Goal: Transaction & Acquisition: Purchase product/service

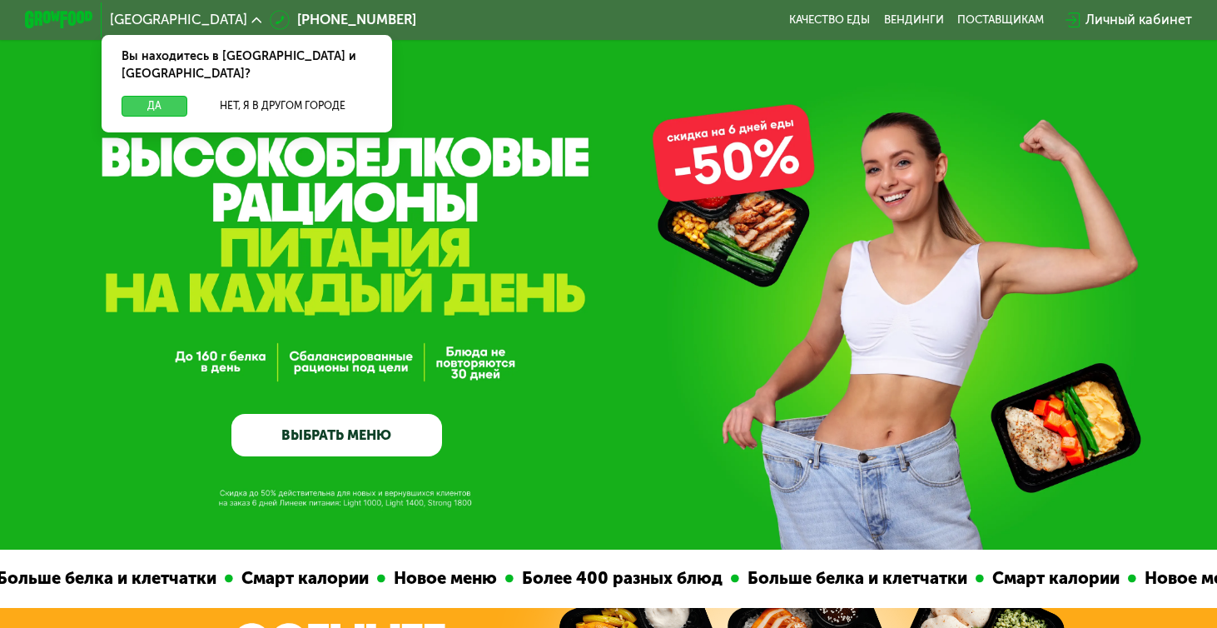
click at [172, 96] on button "Да" at bounding box center [154, 106] width 65 height 20
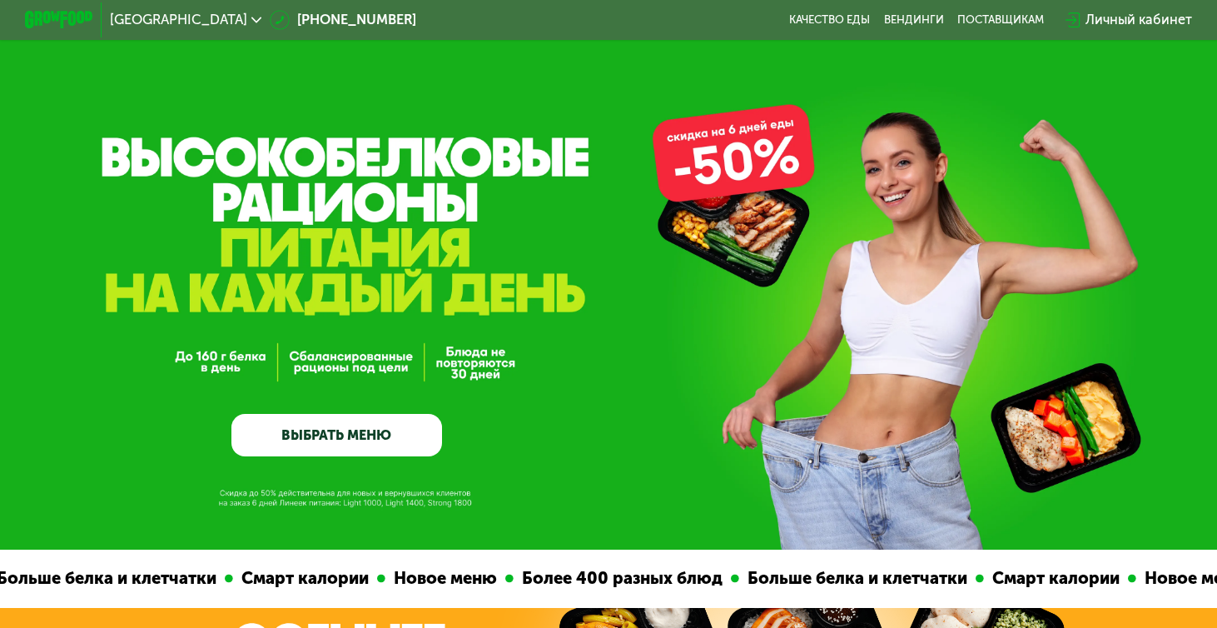
click at [335, 438] on link "ВЫБРАТЬ МЕНЮ" at bounding box center [336, 435] width 211 height 42
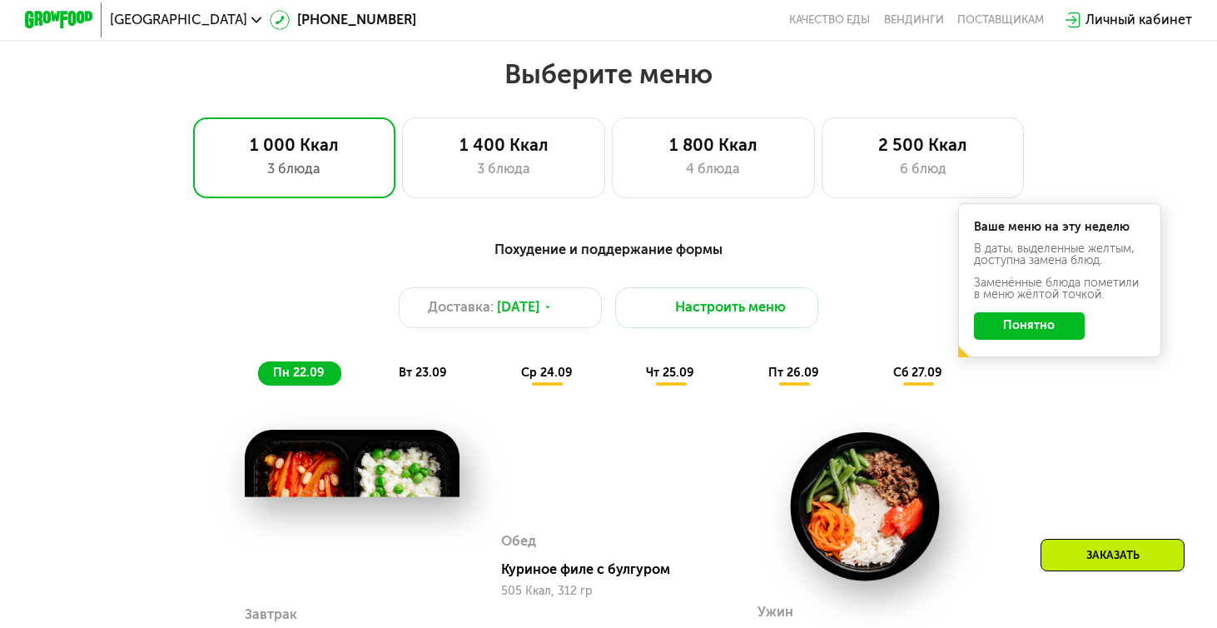
scroll to position [1071, 0]
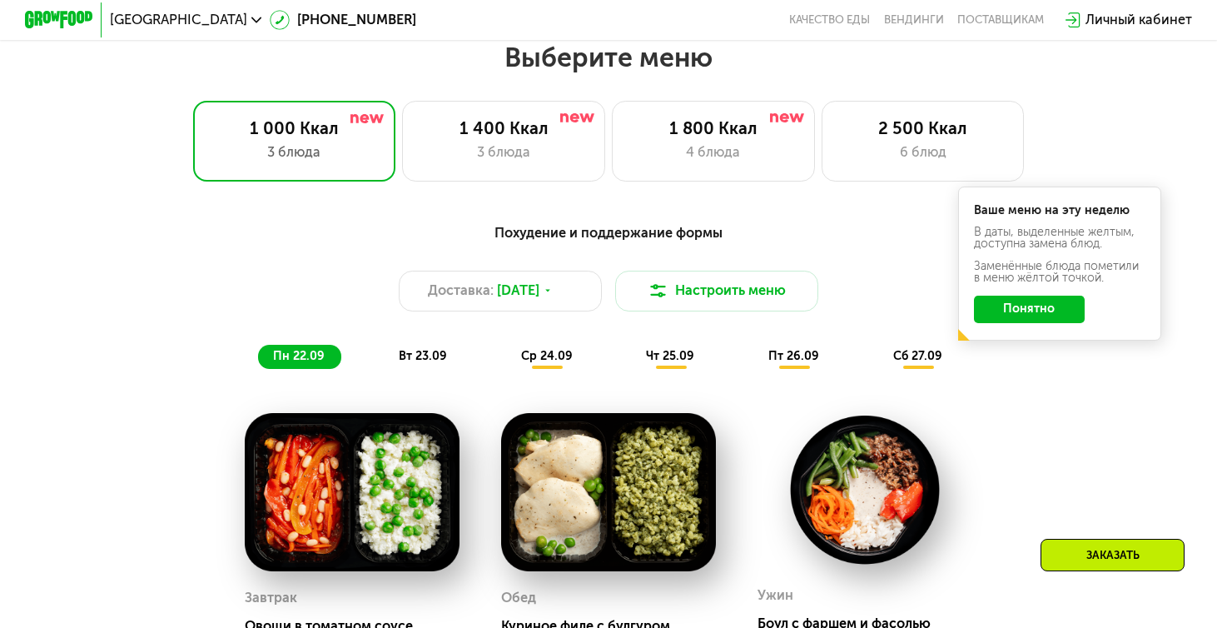
click at [1012, 306] on button "Понятно" at bounding box center [1029, 308] width 111 height 27
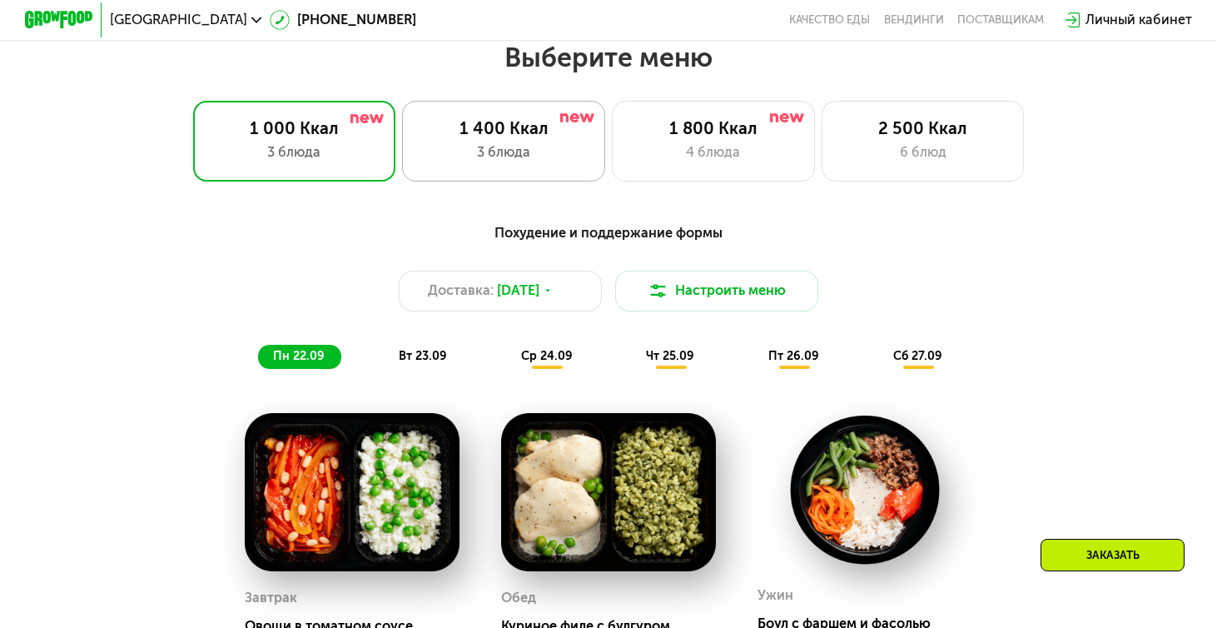
click at [572, 142] on div "3 блюда" at bounding box center [503, 152] width 167 height 20
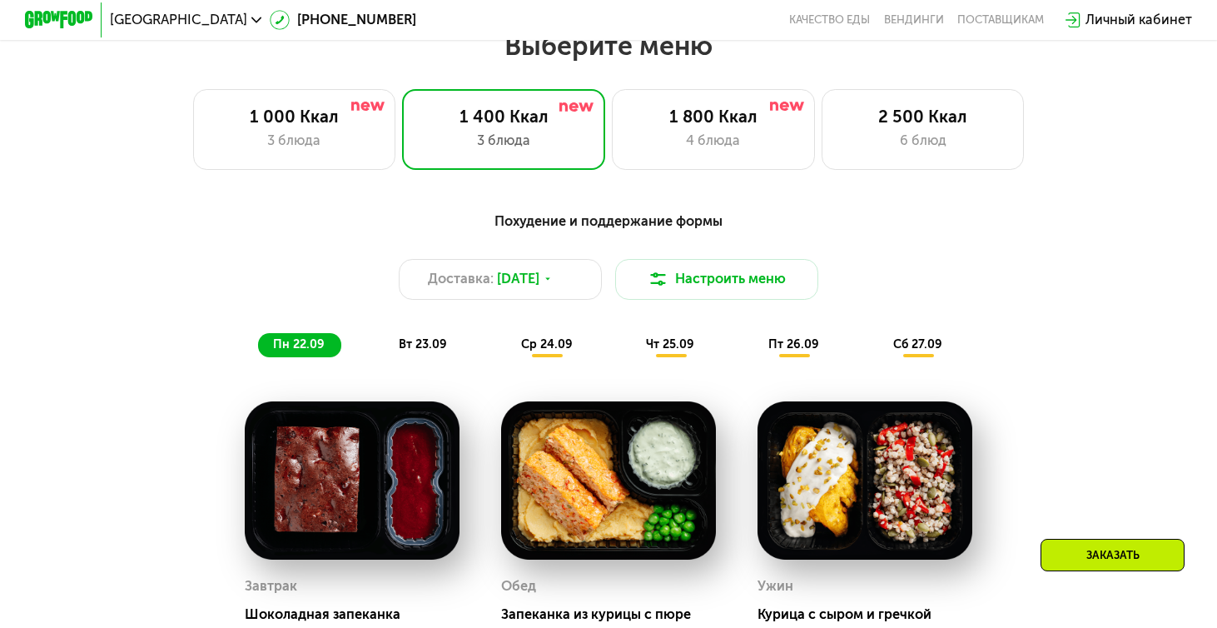
scroll to position [1084, 0]
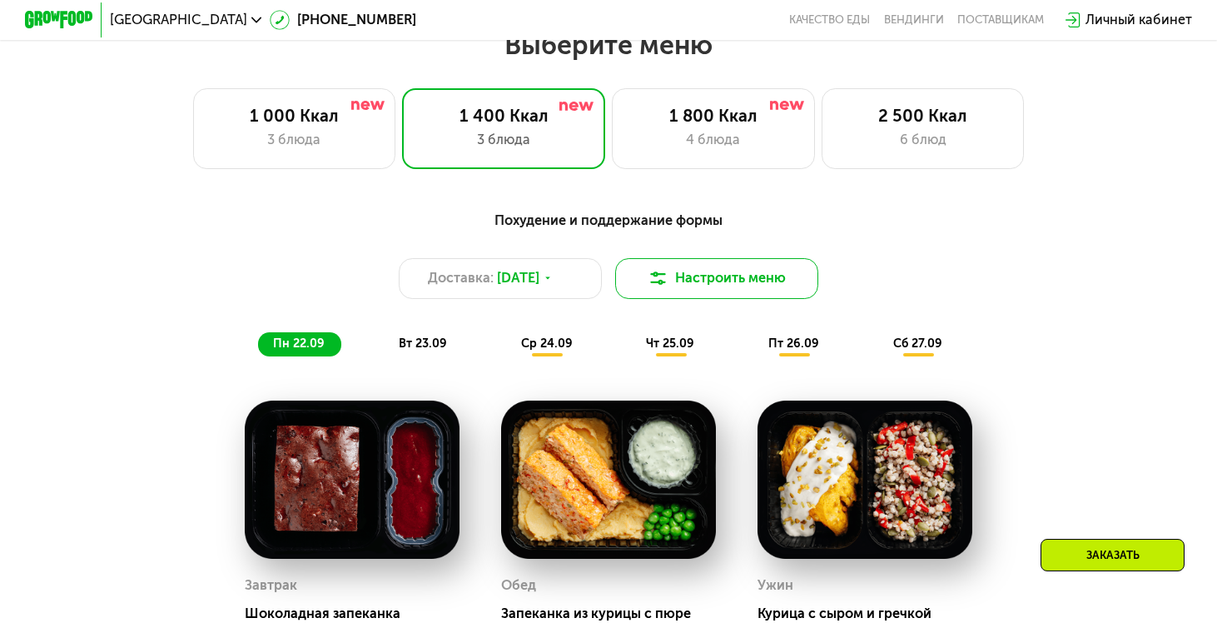
click at [653, 269] on img at bounding box center [658, 278] width 20 height 20
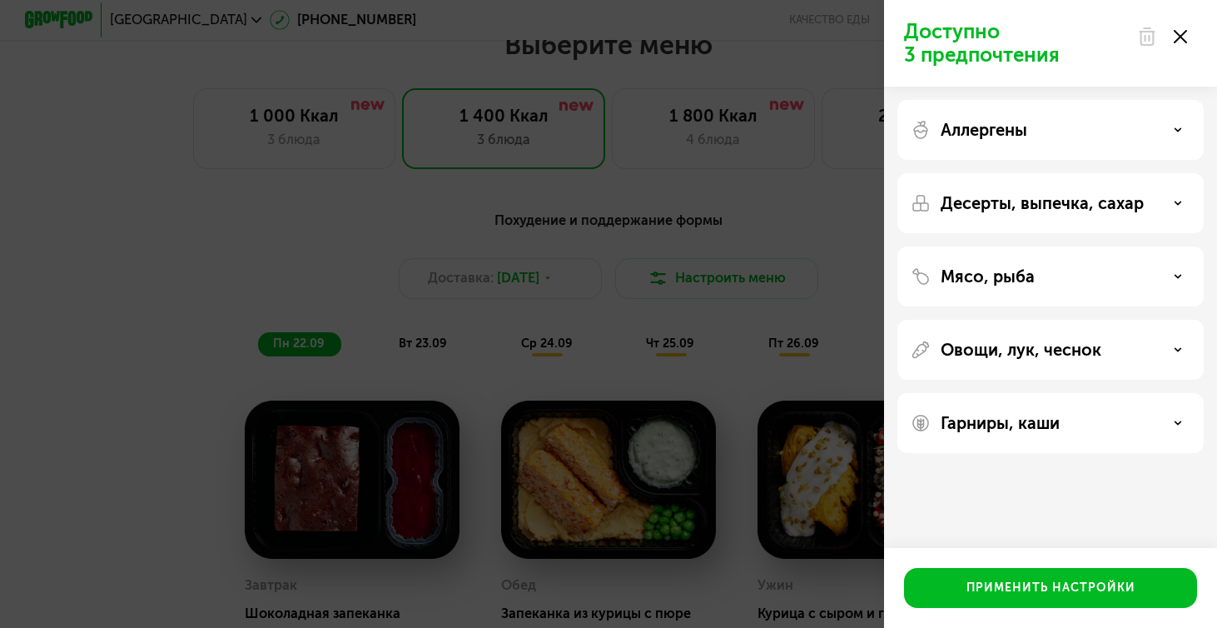
click at [1010, 135] on p "Аллергены" at bounding box center [983, 130] width 87 height 20
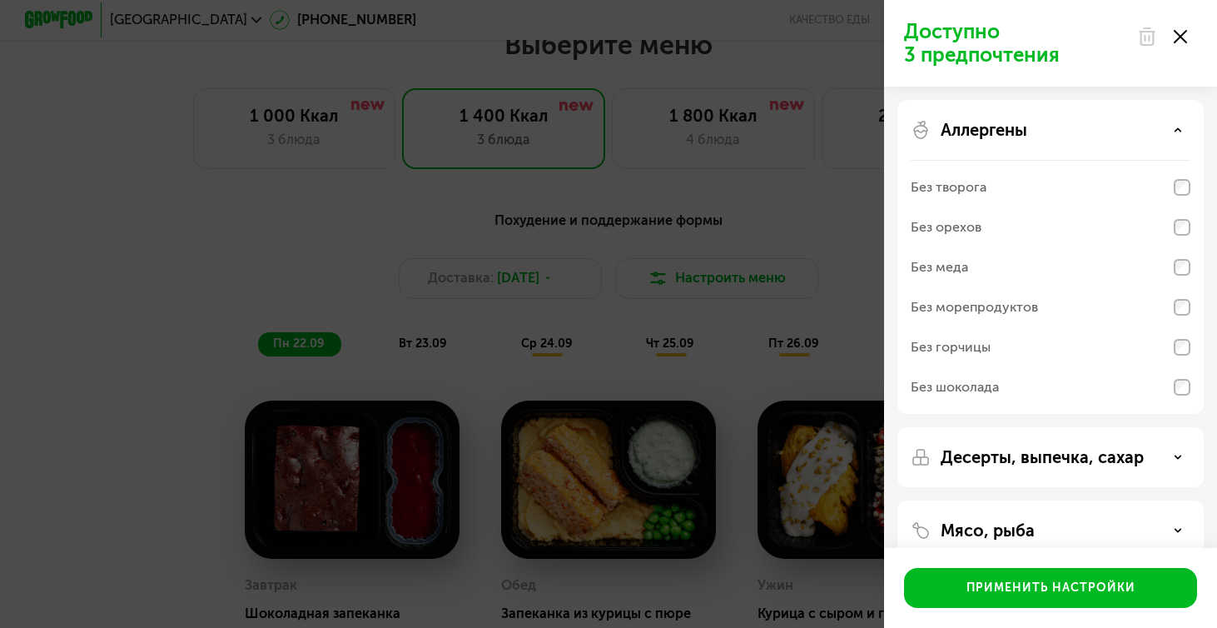
click at [1010, 135] on p "Аллергены" at bounding box center [983, 130] width 87 height 20
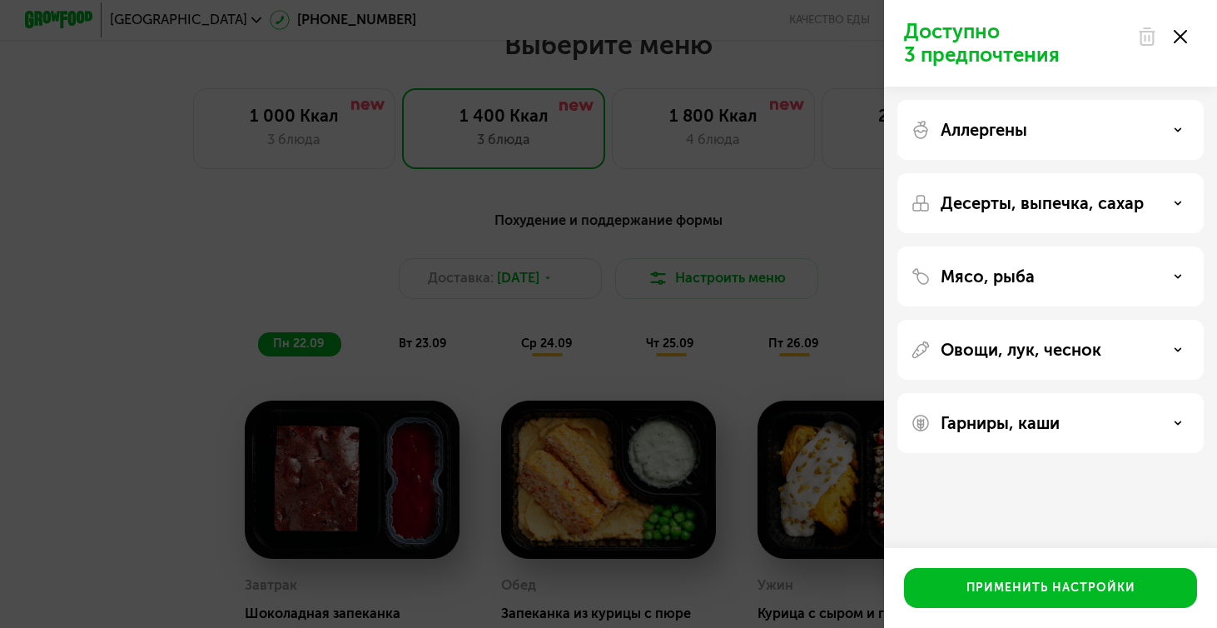
click at [1000, 269] on p "Мясо, рыба" at bounding box center [987, 276] width 94 height 20
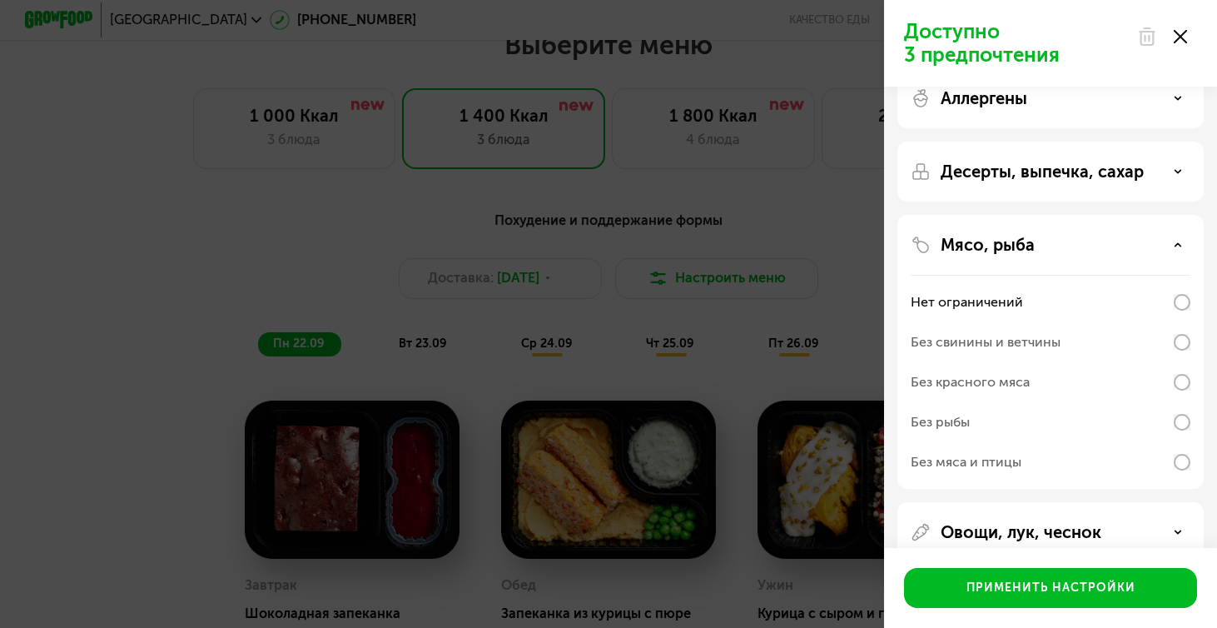
scroll to position [36, 0]
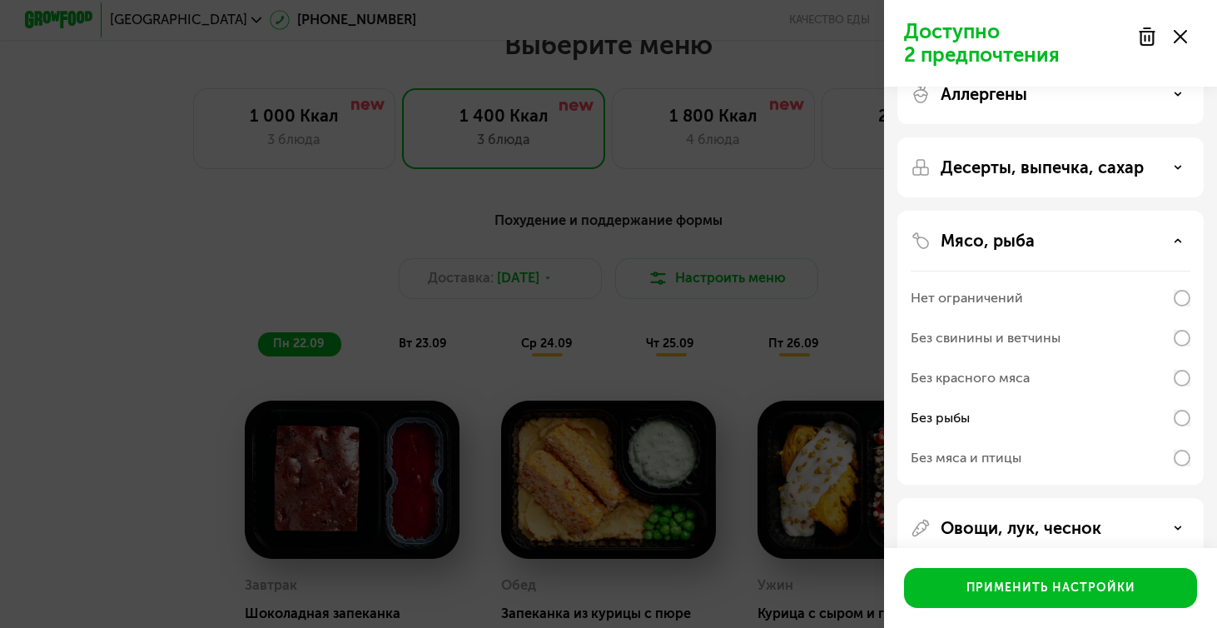
click at [1184, 389] on div "Без красного мяса" at bounding box center [1050, 378] width 280 height 40
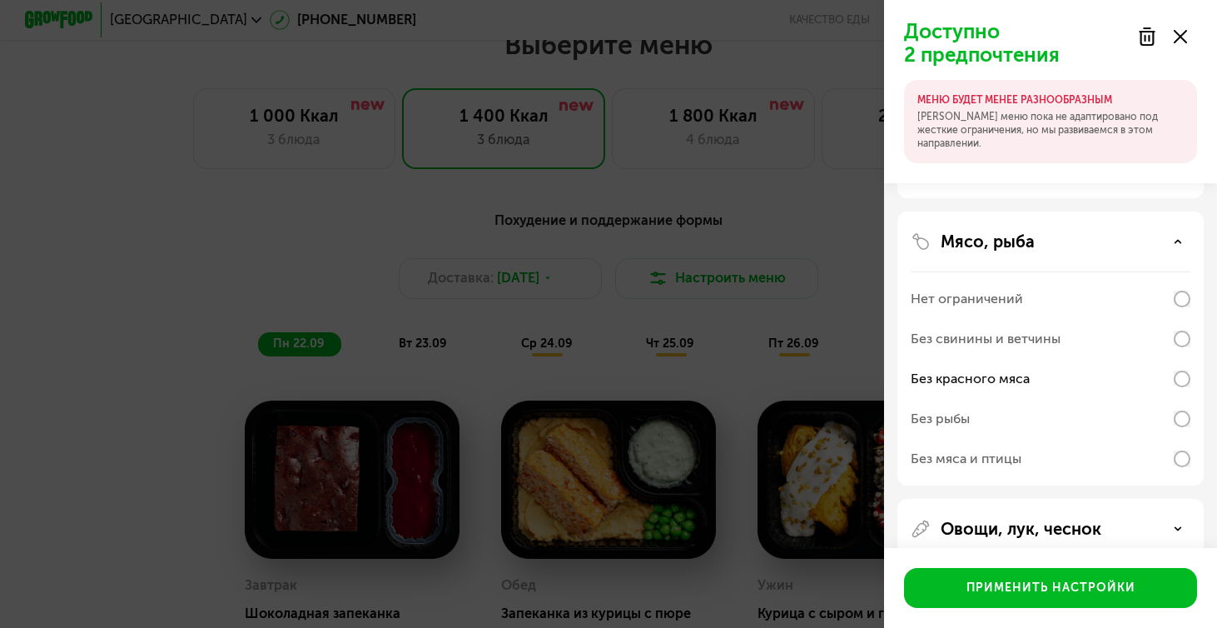
scroll to position [128, 0]
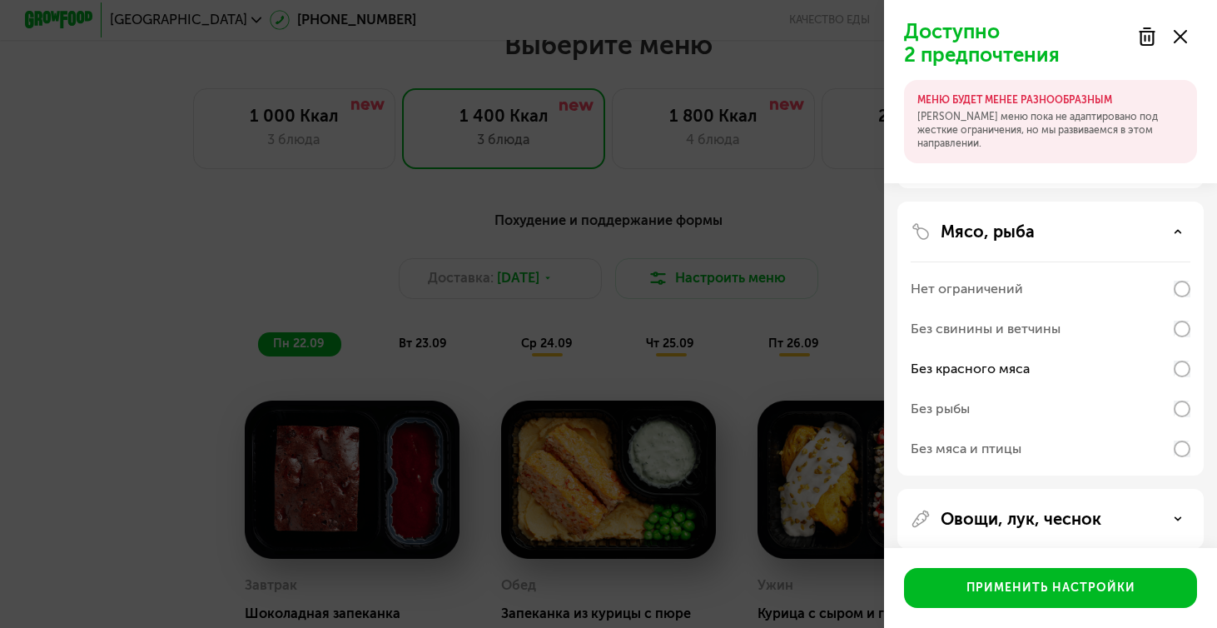
click at [1193, 407] on div "Мясо, рыба Нет ограничений Без свинины и ветчины Без красного мяса Без рыбы Без…" at bounding box center [1050, 338] width 306 height 274
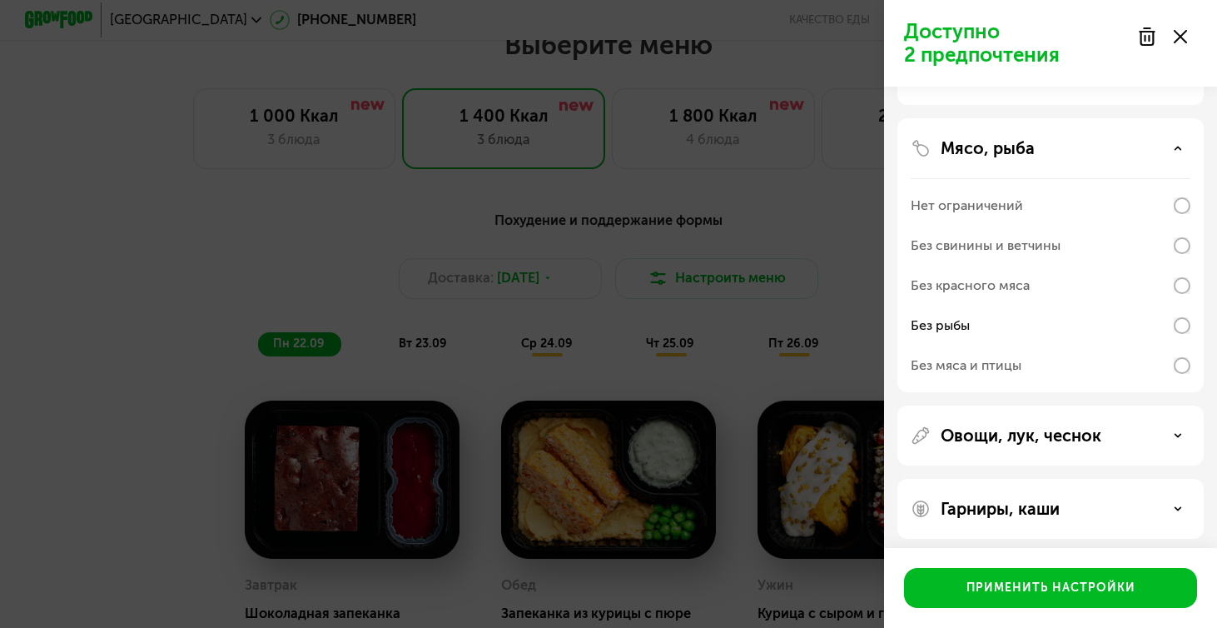
scroll to position [136, 0]
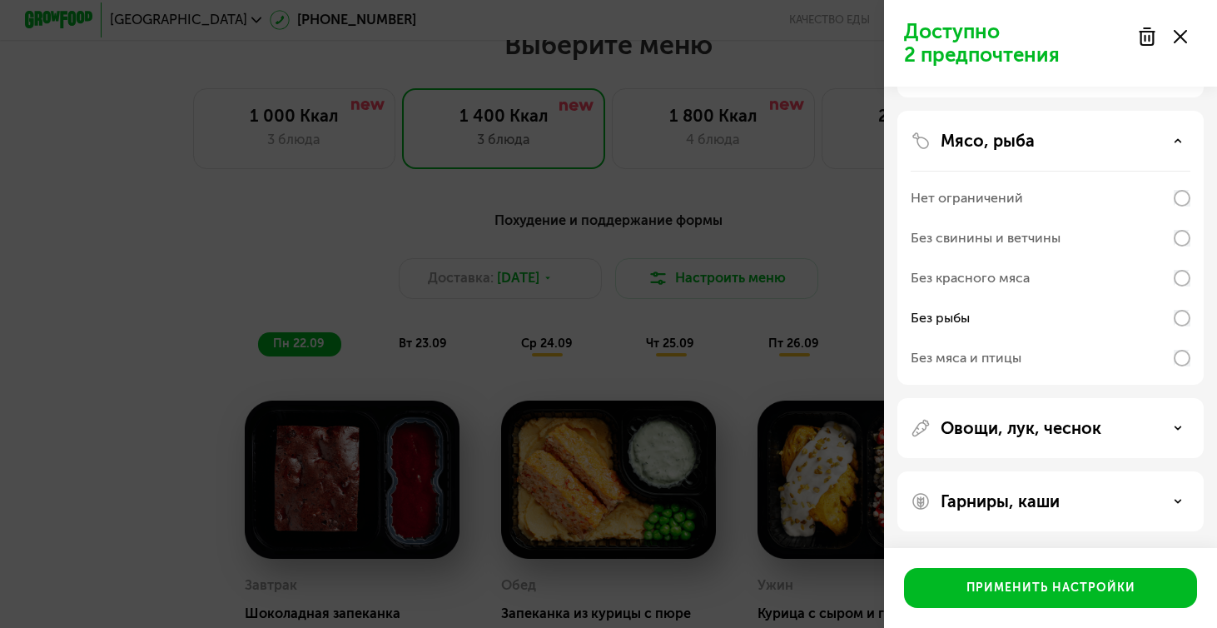
click at [1042, 501] on p "Гарниры, каши" at bounding box center [999, 501] width 119 height 20
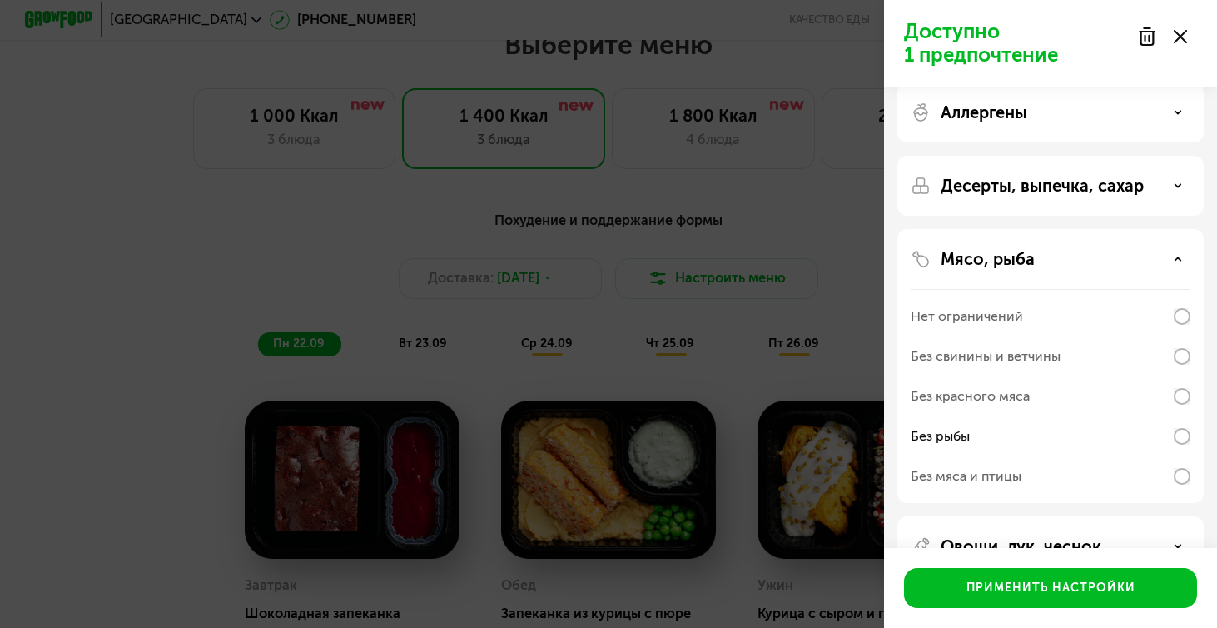
scroll to position [0, 0]
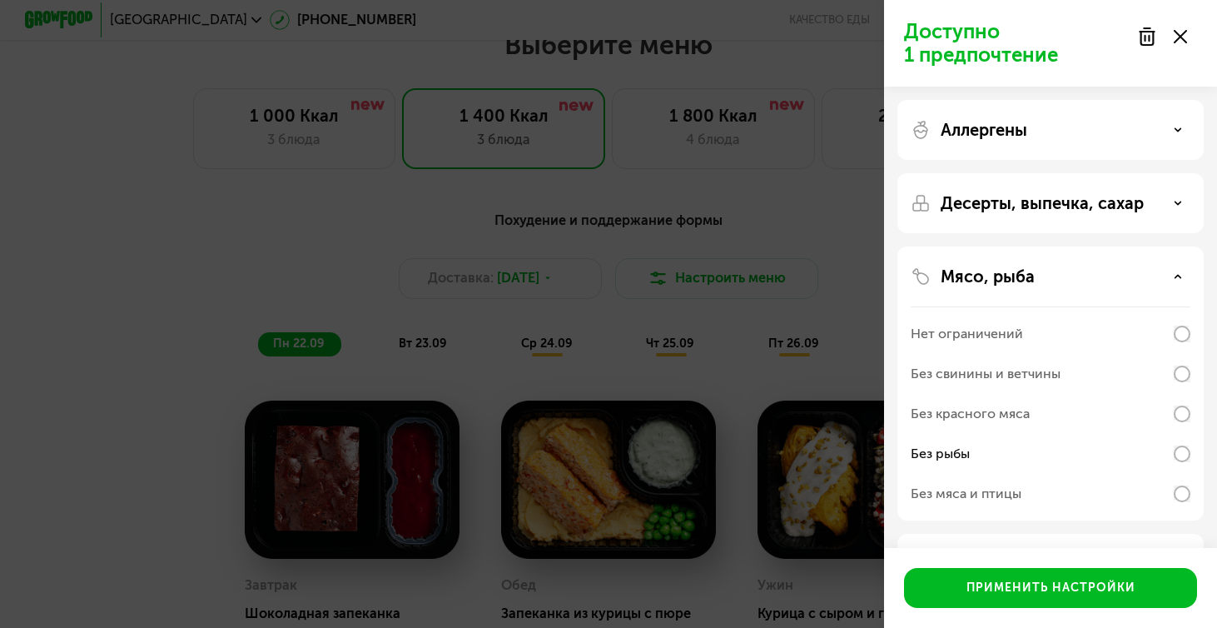
click at [1089, 213] on div "Десерты, выпечка, сахар" at bounding box center [1050, 203] width 306 height 60
click at [1125, 206] on p "Десерты, выпечка, сахар" at bounding box center [1041, 203] width 203 height 20
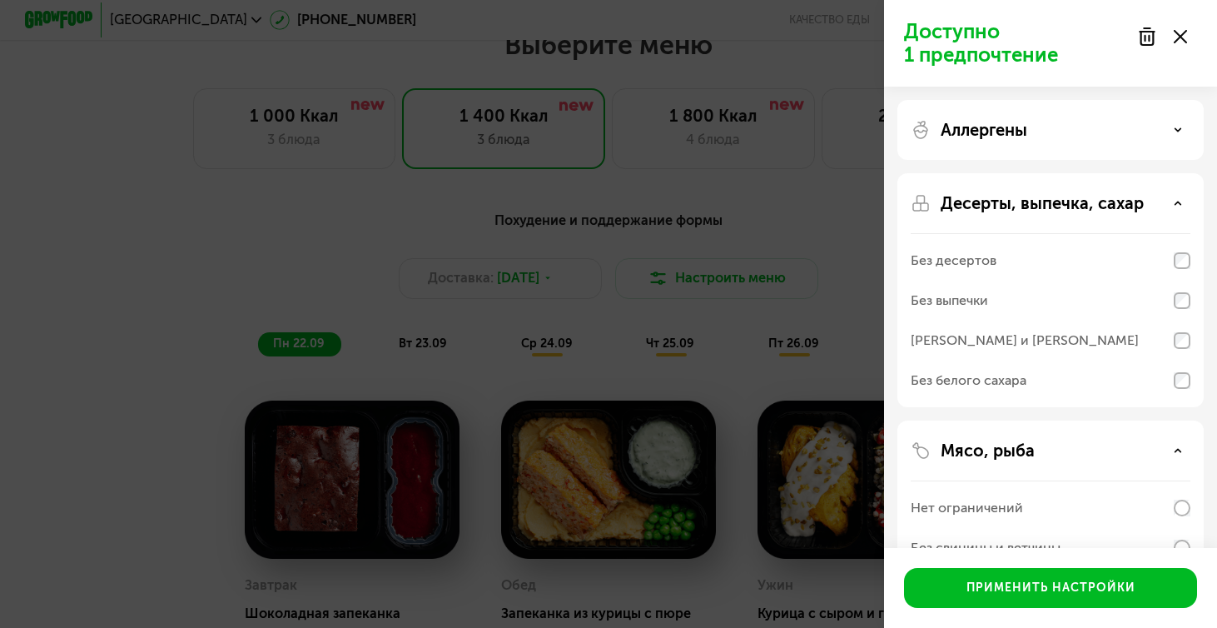
click at [1134, 122] on div "Аллергены" at bounding box center [1050, 130] width 280 height 20
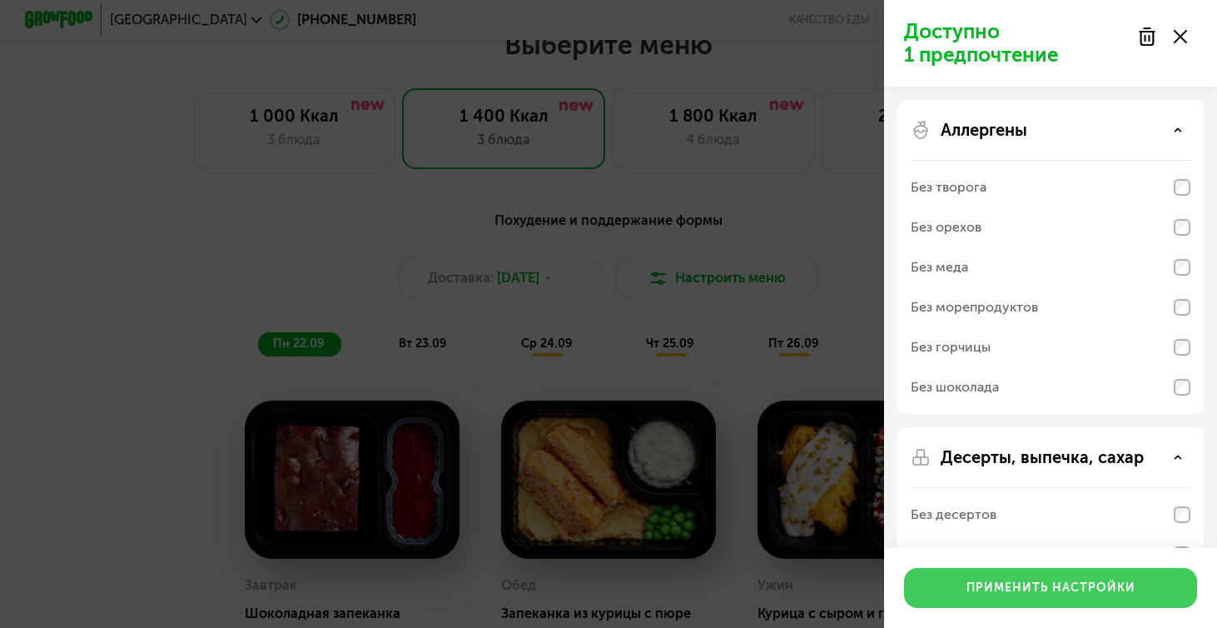
click at [1023, 589] on div "Применить настройки" at bounding box center [1050, 587] width 169 height 17
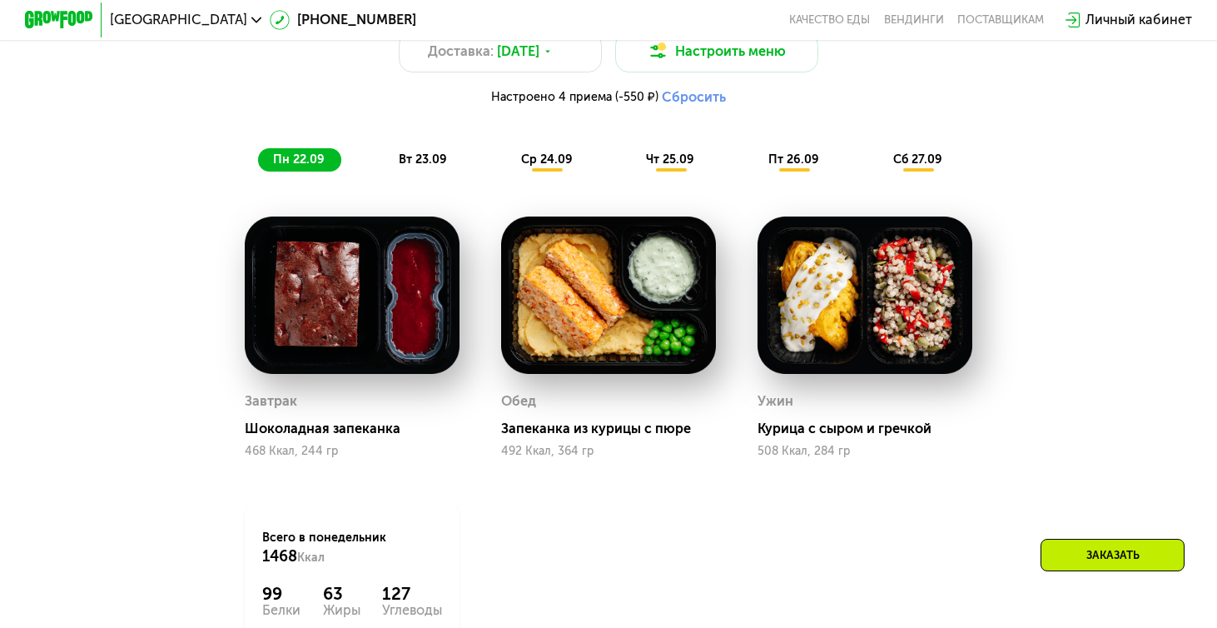
scroll to position [1315, 0]
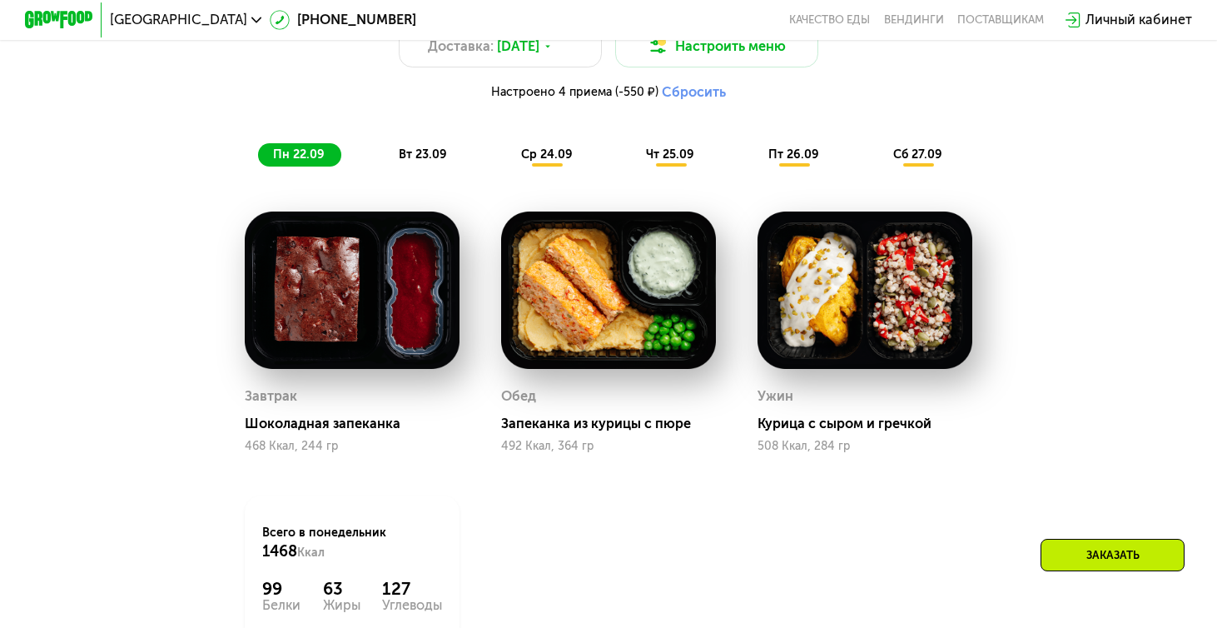
click at [432, 156] on span "вт 23.09" at bounding box center [423, 154] width 48 height 14
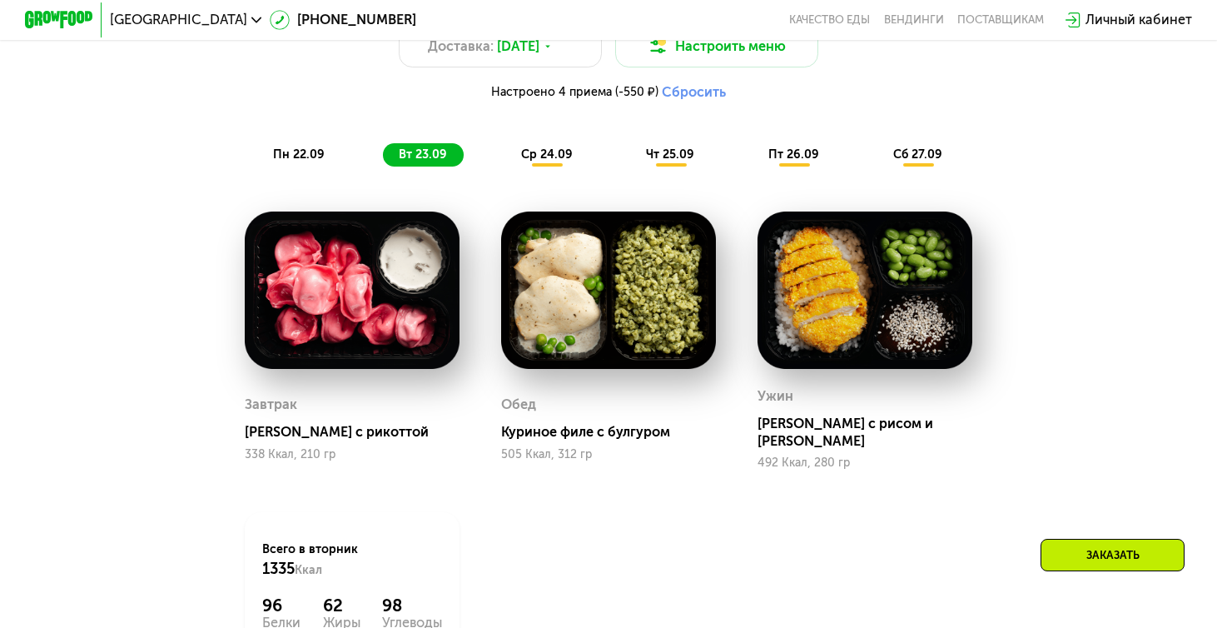
click at [524, 156] on span "ср 24.09" at bounding box center [547, 154] width 52 height 14
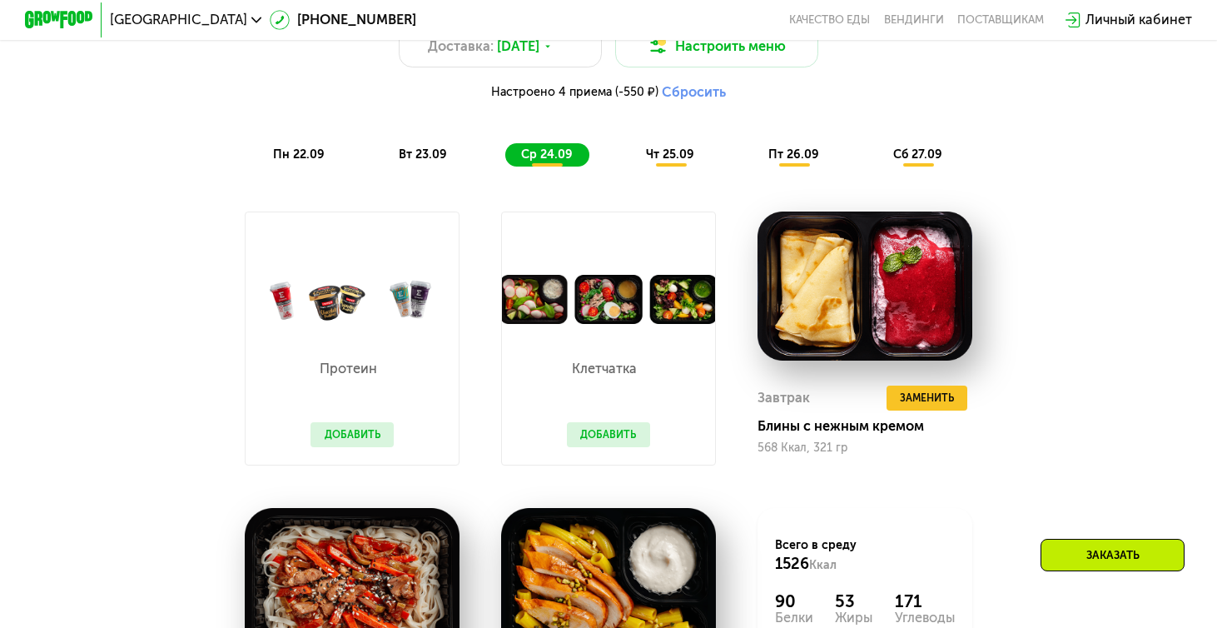
click at [435, 147] on span "вт 23.09" at bounding box center [423, 154] width 48 height 14
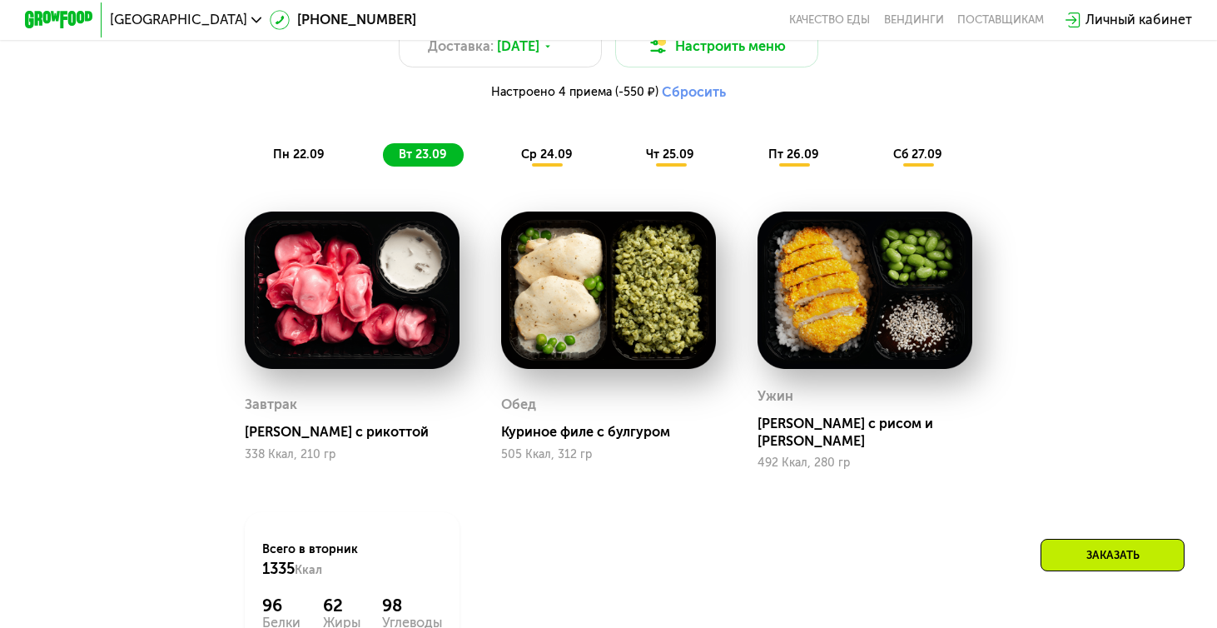
click at [551, 152] on span "ср 24.09" at bounding box center [547, 154] width 52 height 14
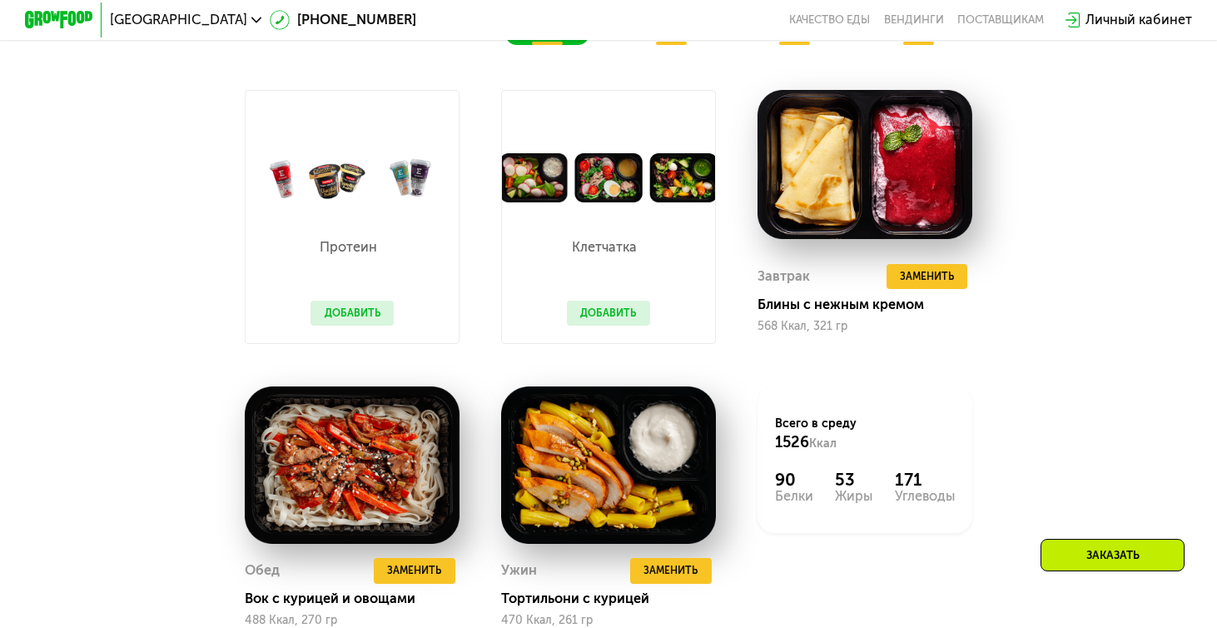
scroll to position [1436, 0]
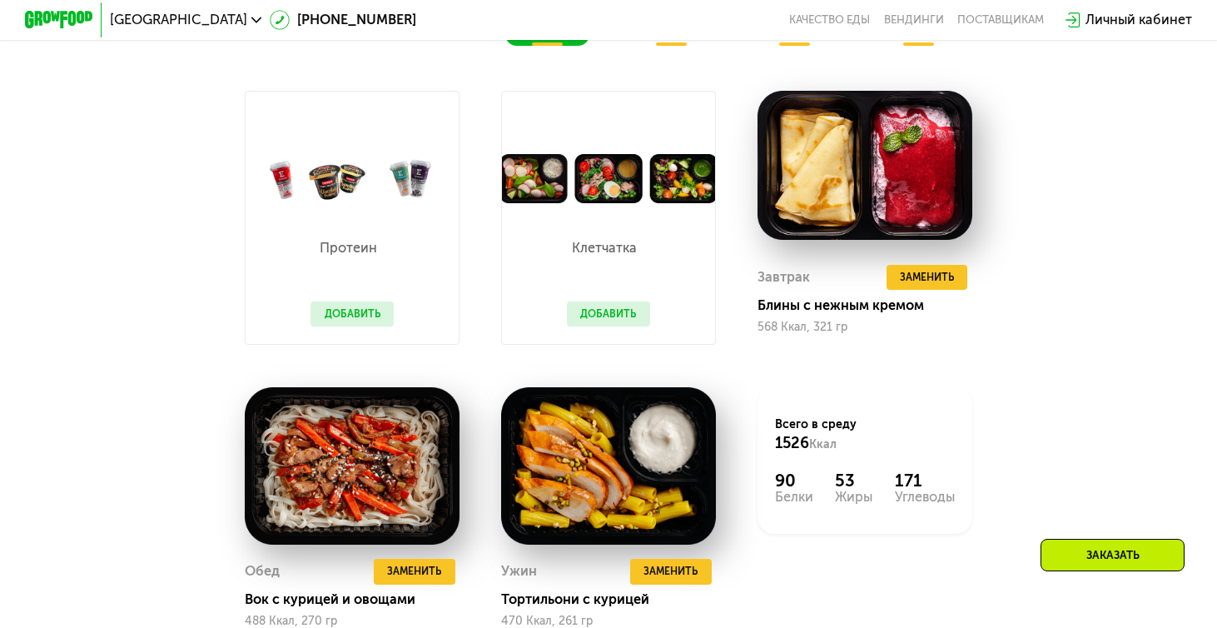
click at [385, 310] on button "Добавить" at bounding box center [351, 313] width 82 height 25
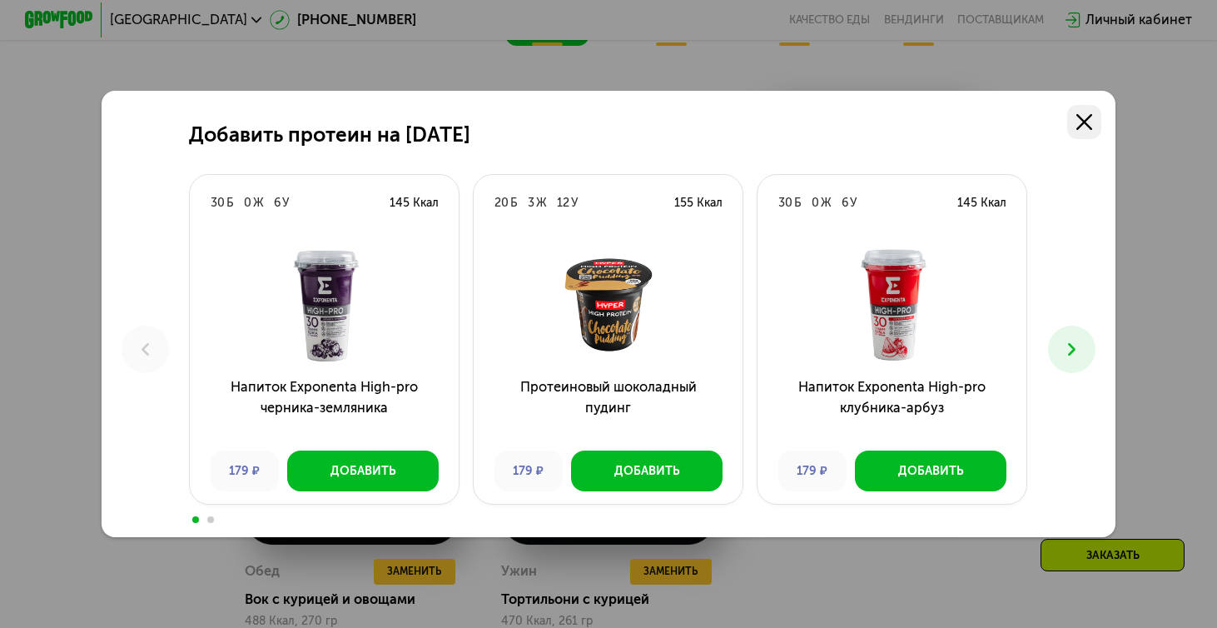
click at [1089, 122] on icon at bounding box center [1083, 121] width 15 height 15
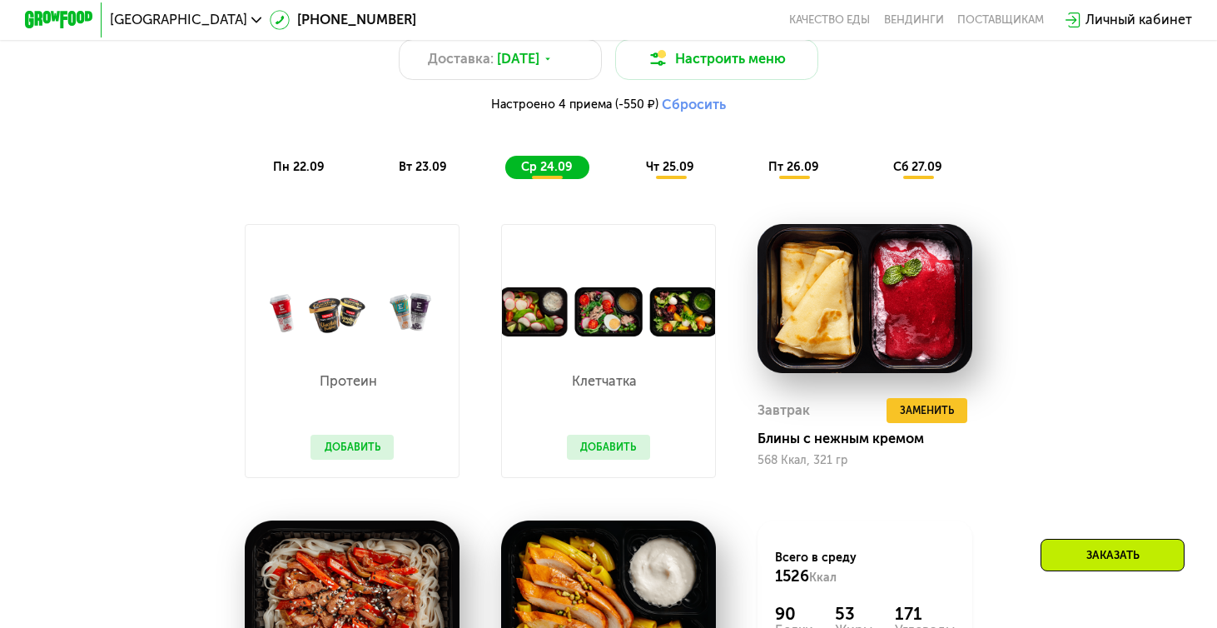
scroll to position [1276, 0]
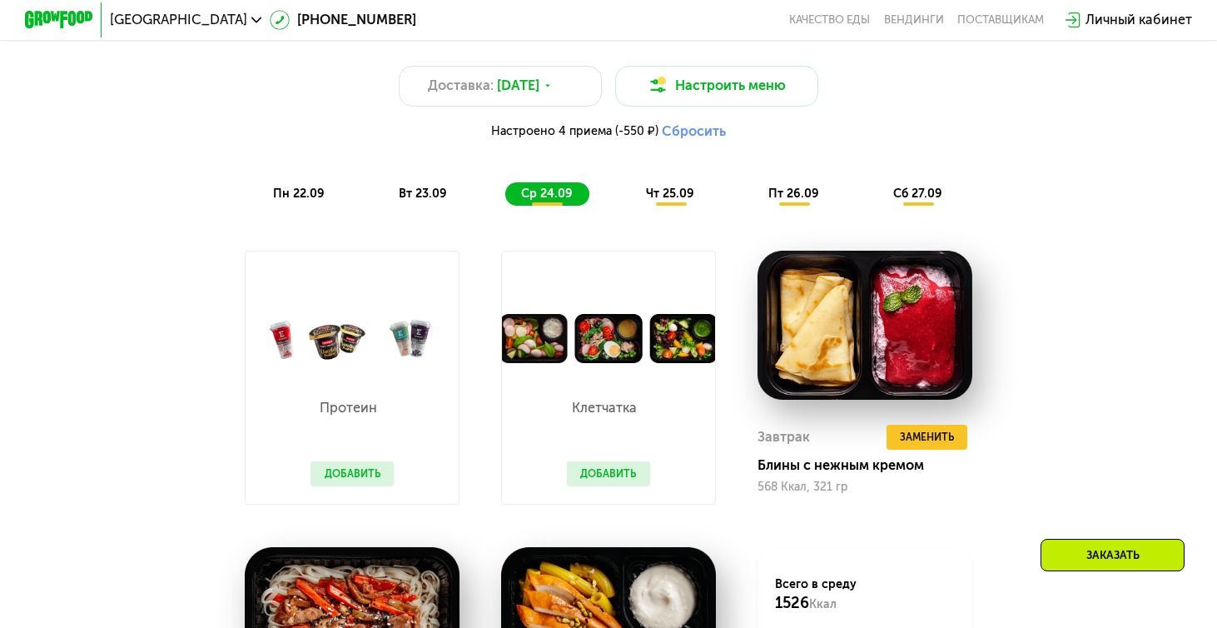
click at [670, 191] on span "чт 25.09" at bounding box center [670, 193] width 48 height 14
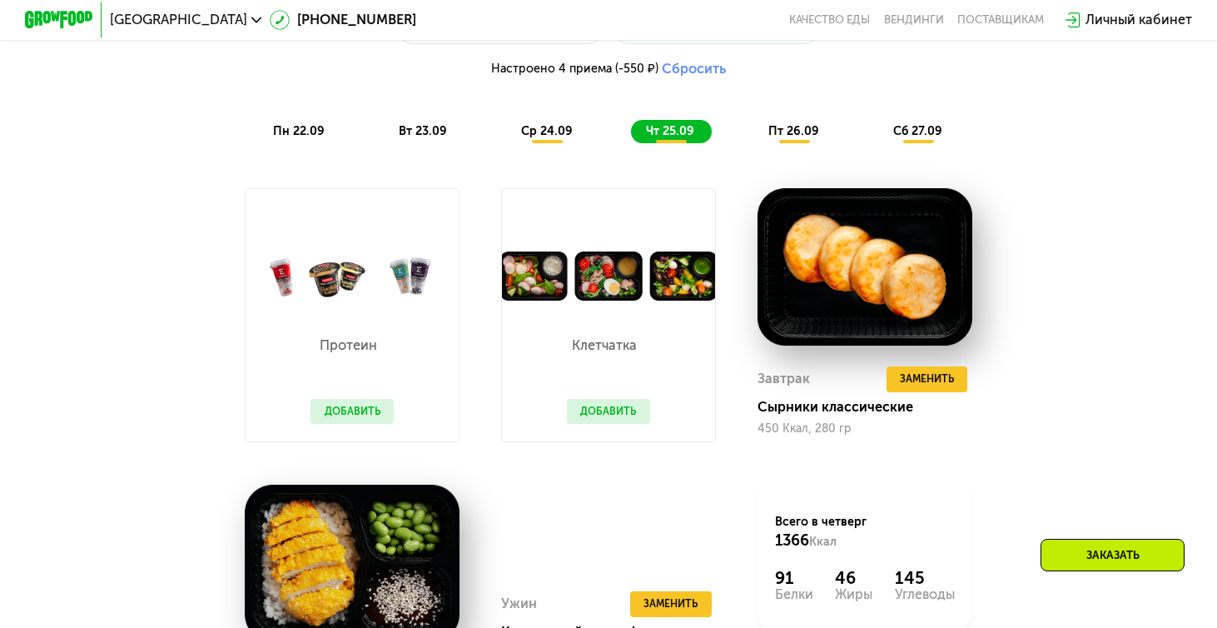
scroll to position [1347, 0]
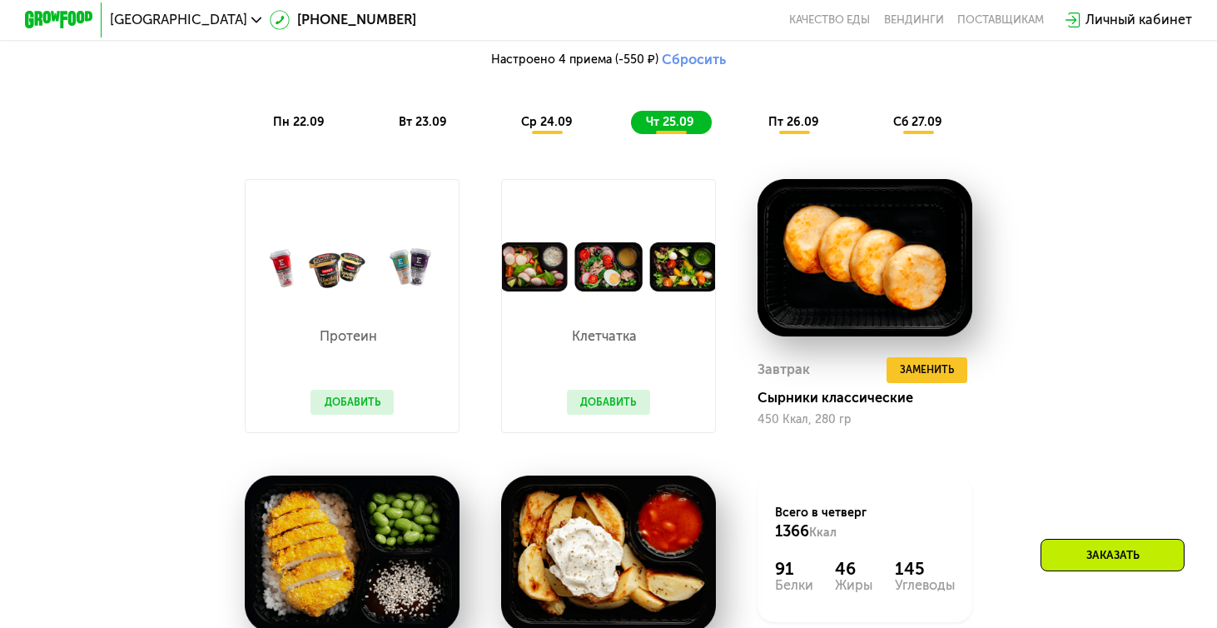
click at [560, 124] on span "ср 24.09" at bounding box center [547, 122] width 52 height 14
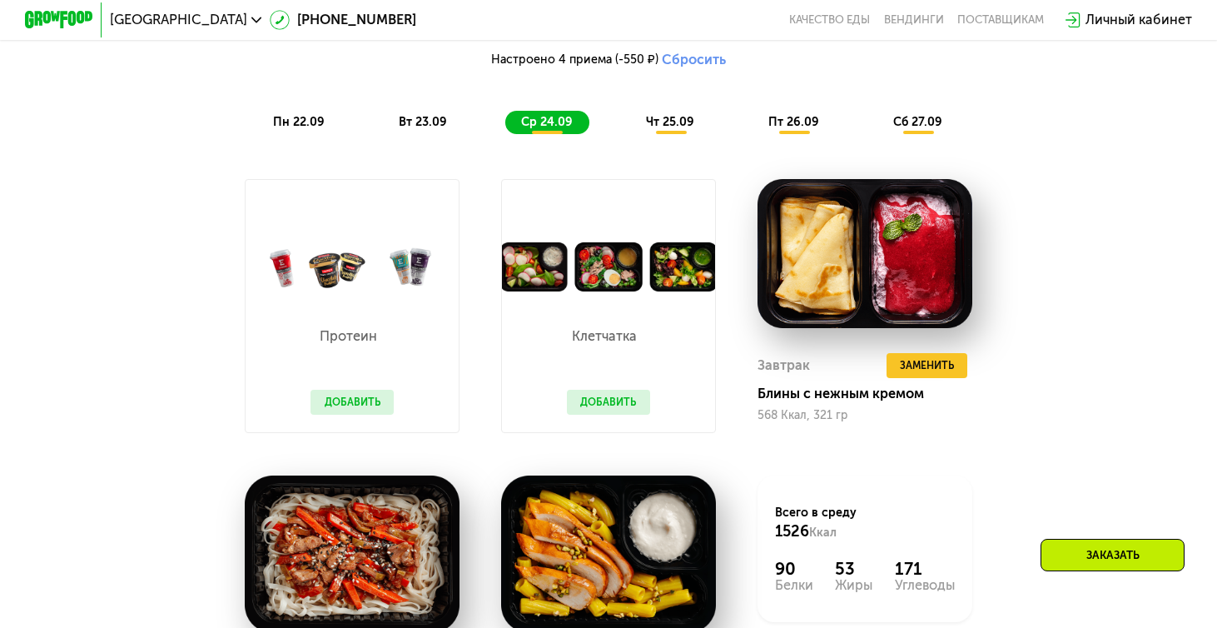
click at [672, 126] on span "чт 25.09" at bounding box center [670, 122] width 48 height 14
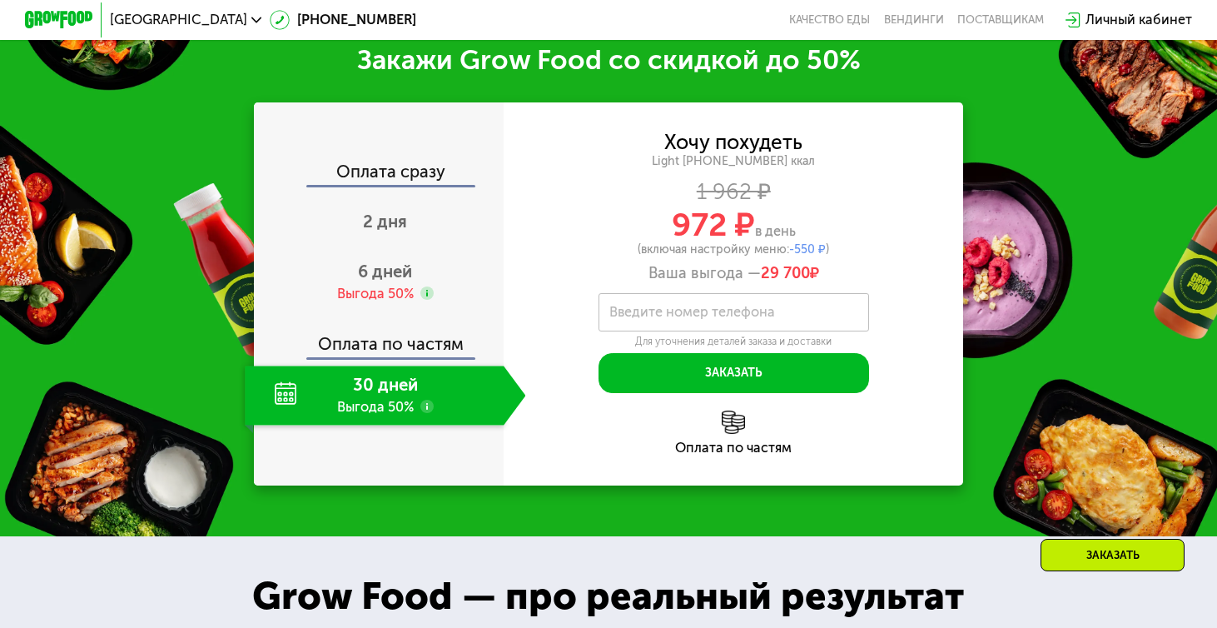
scroll to position [2199, 0]
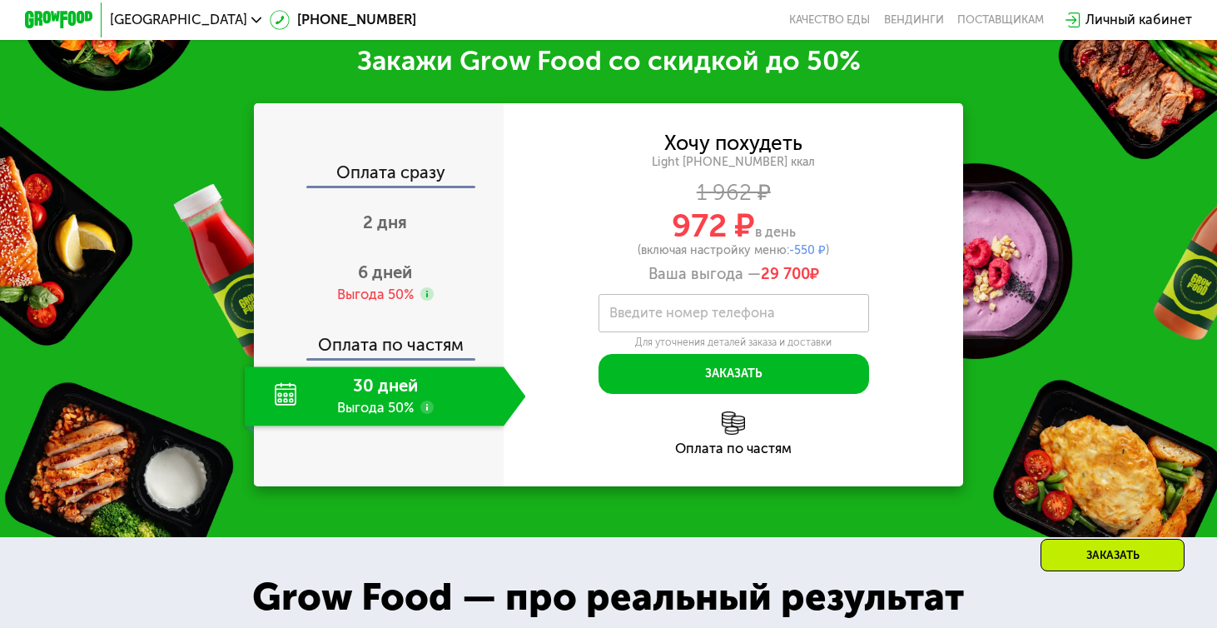
click at [412, 164] on div "Оплата сразу" at bounding box center [380, 175] width 249 height 22
click at [401, 374] on div "30 дней Выгода 50%" at bounding box center [374, 395] width 259 height 59
click at [389, 262] on span "6 дней" at bounding box center [385, 272] width 54 height 20
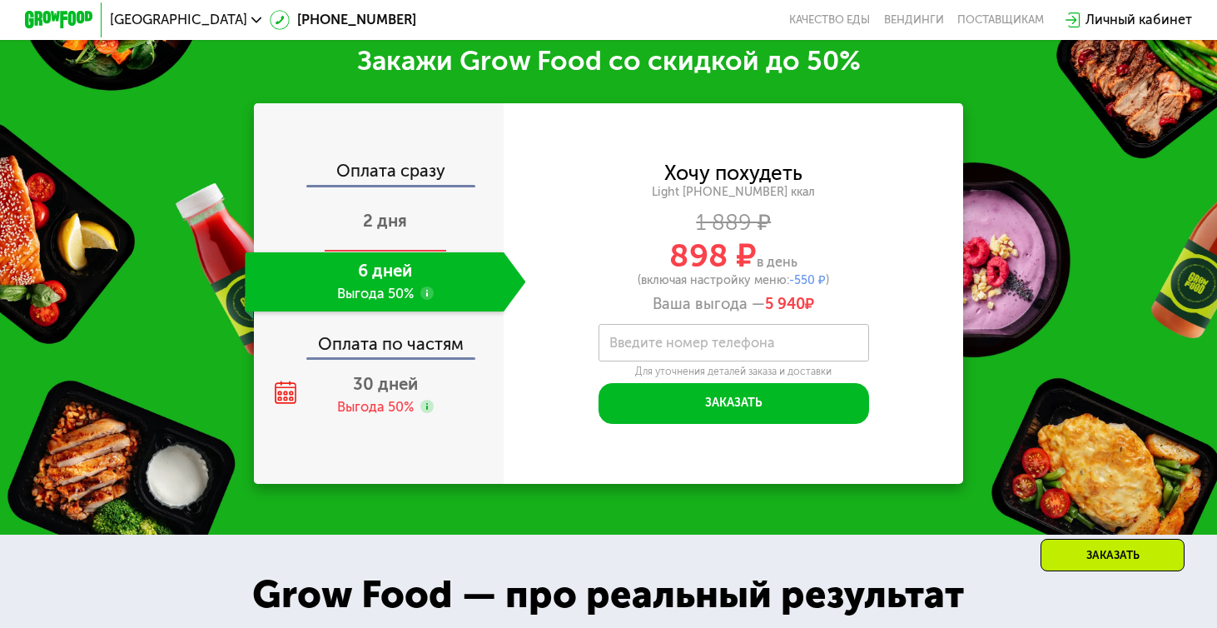
click at [419, 204] on div "2 дня" at bounding box center [385, 222] width 280 height 59
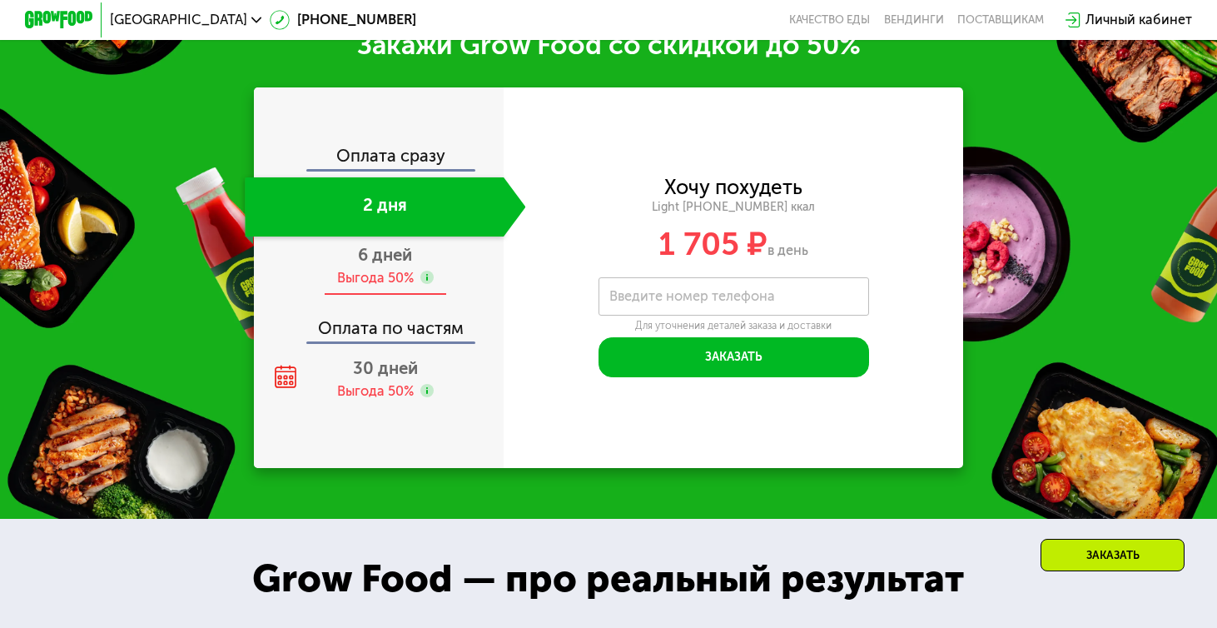
scroll to position [2051, 0]
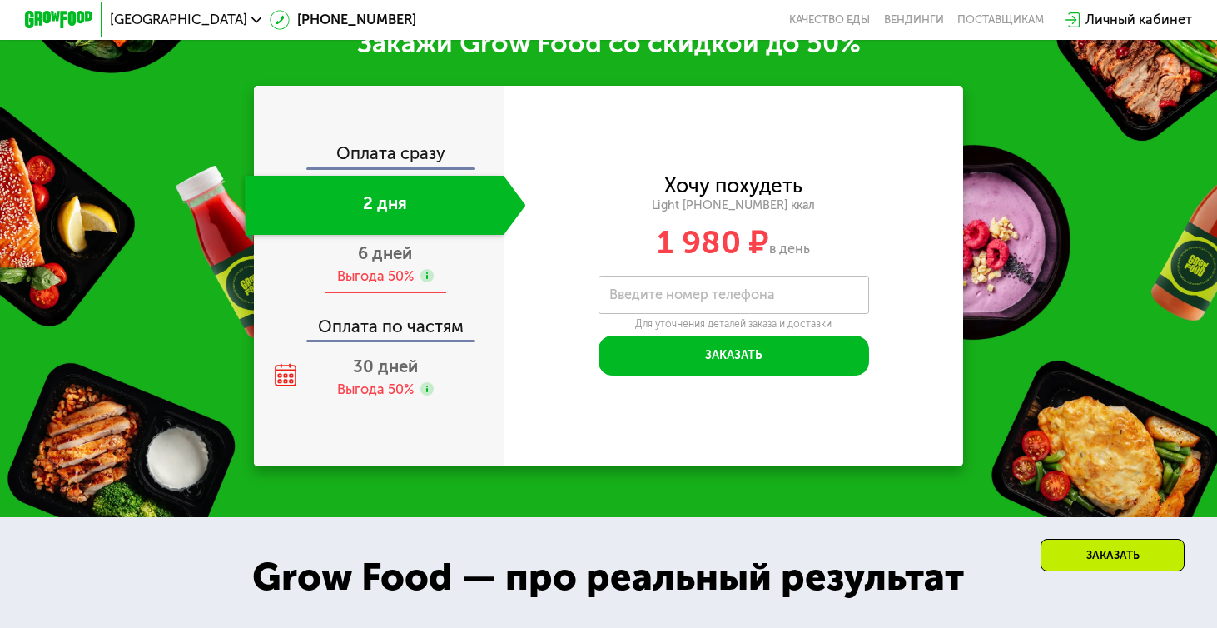
click at [413, 272] on div "Выгода 50%" at bounding box center [375, 276] width 77 height 18
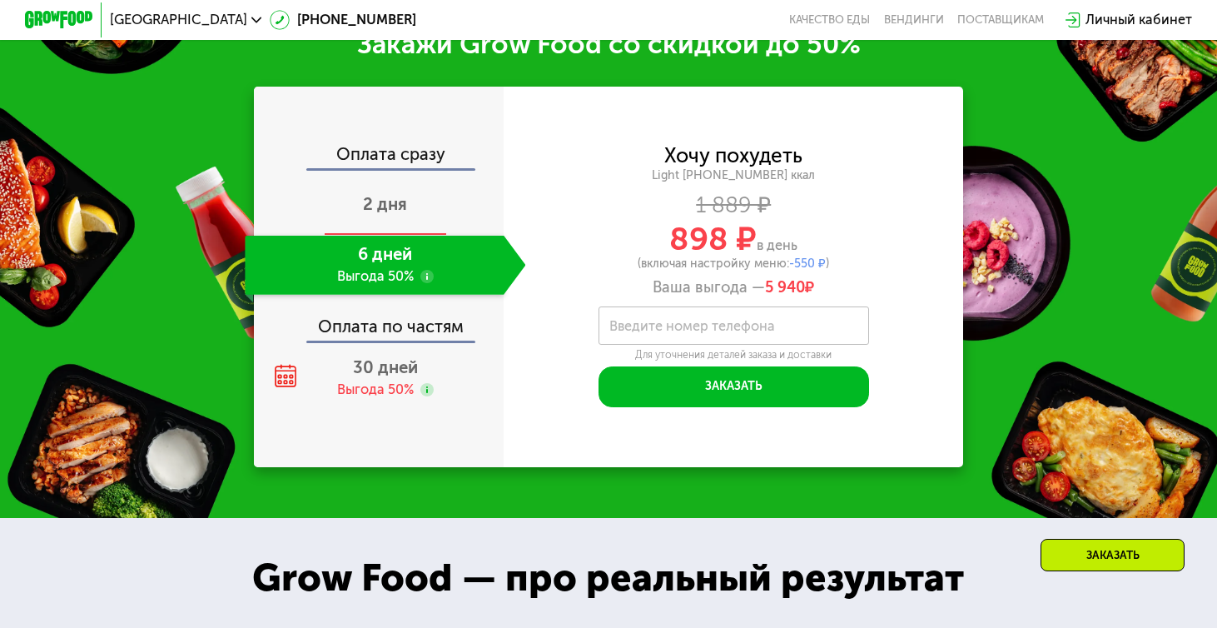
click at [390, 216] on div "2 дня" at bounding box center [385, 205] width 280 height 59
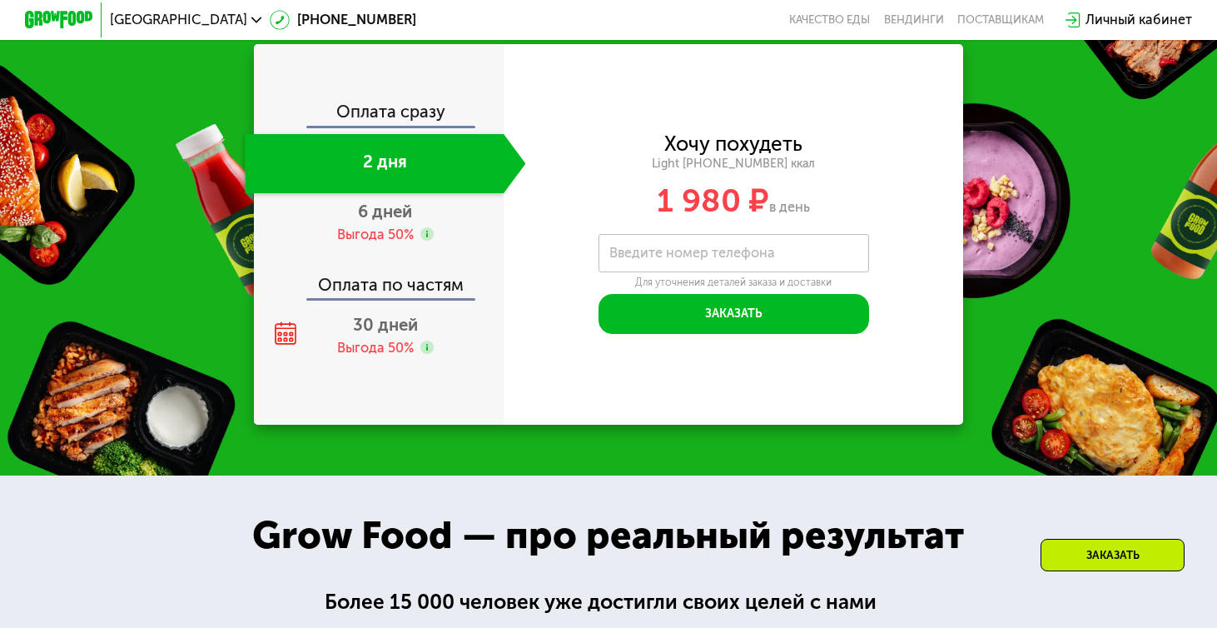
scroll to position [2051, 0]
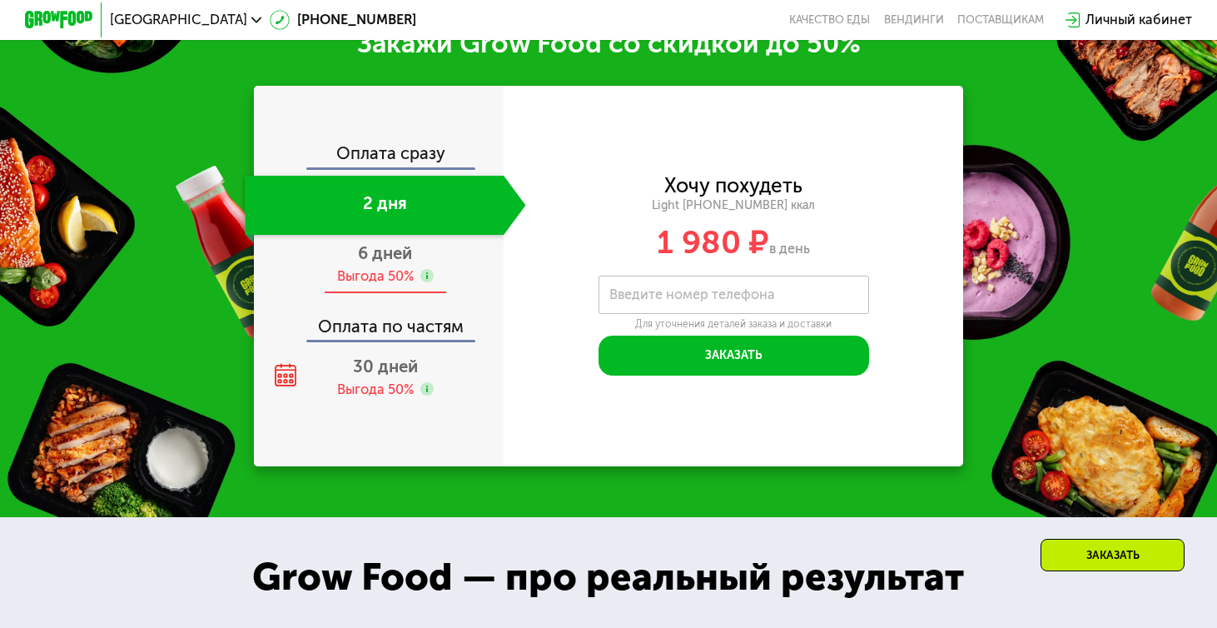
click at [396, 262] on span "6 дней" at bounding box center [385, 253] width 54 height 20
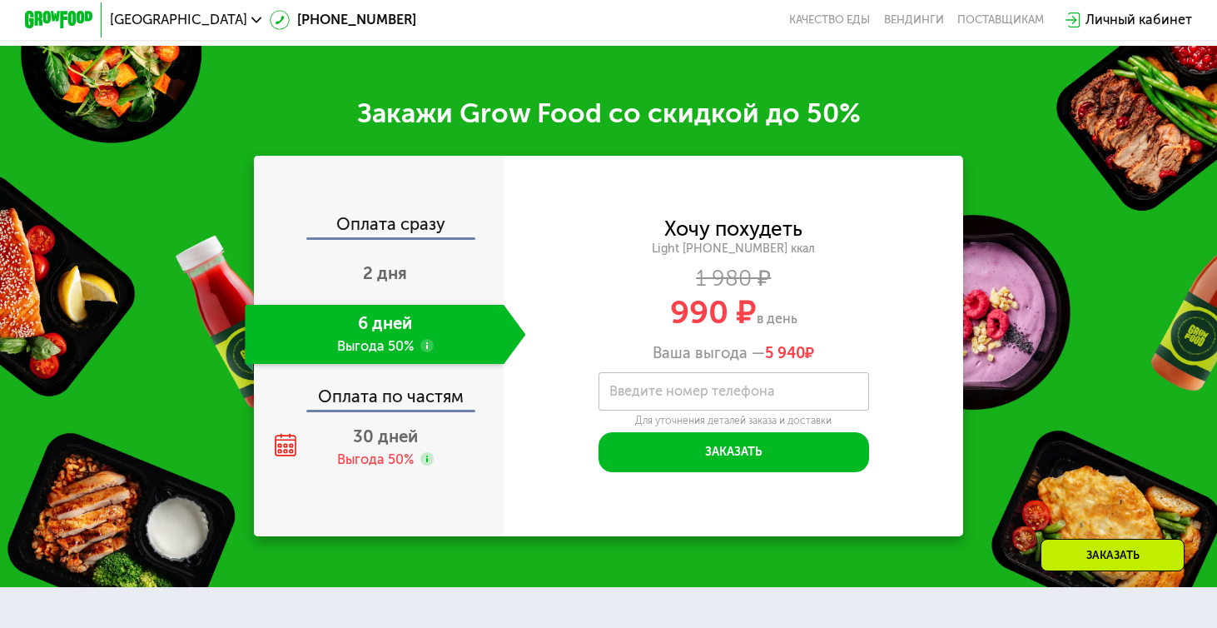
scroll to position [2092, 0]
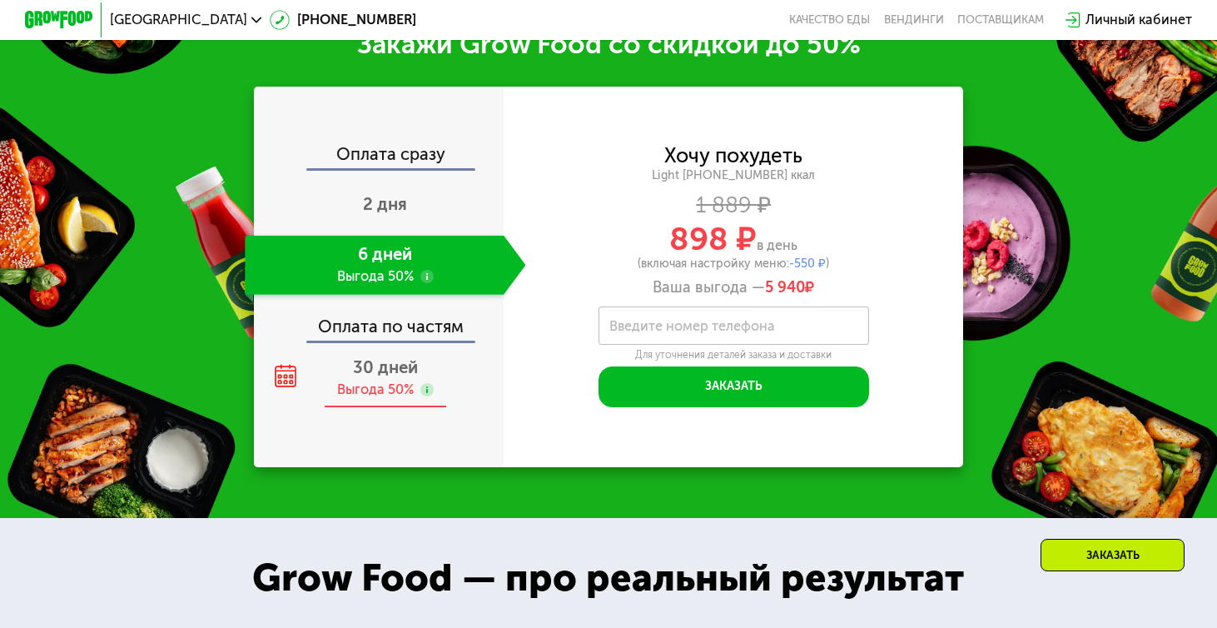
click at [418, 373] on div "30 дней Выгода 50%" at bounding box center [385, 378] width 280 height 59
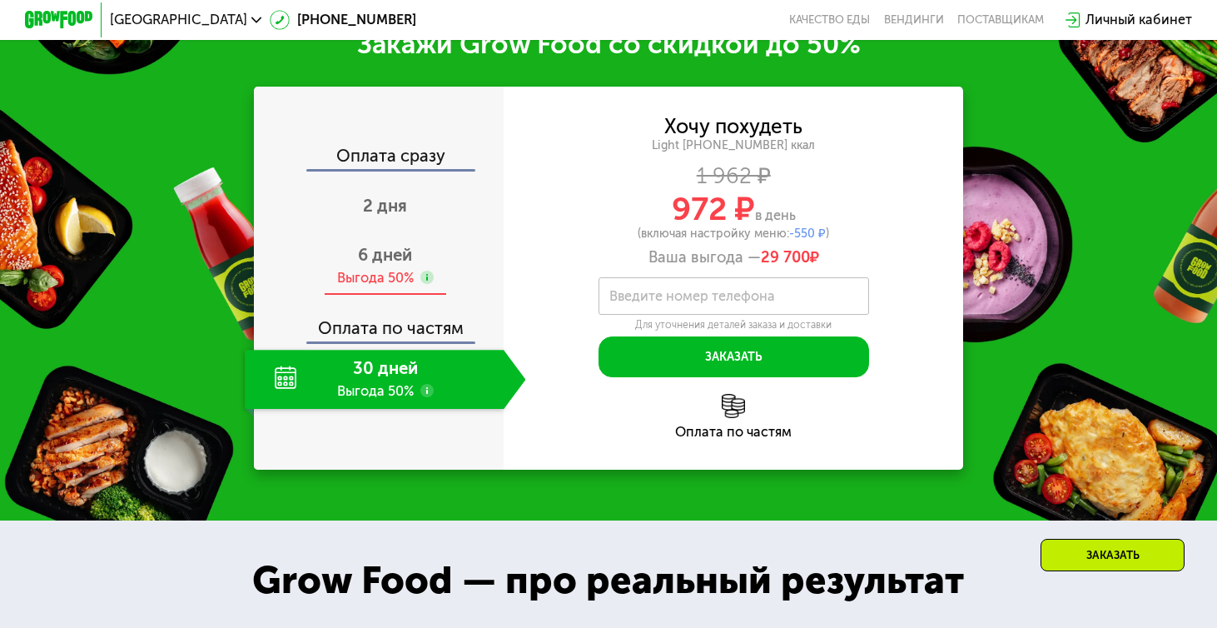
click at [397, 276] on div "Выгода 50%" at bounding box center [375, 278] width 77 height 18
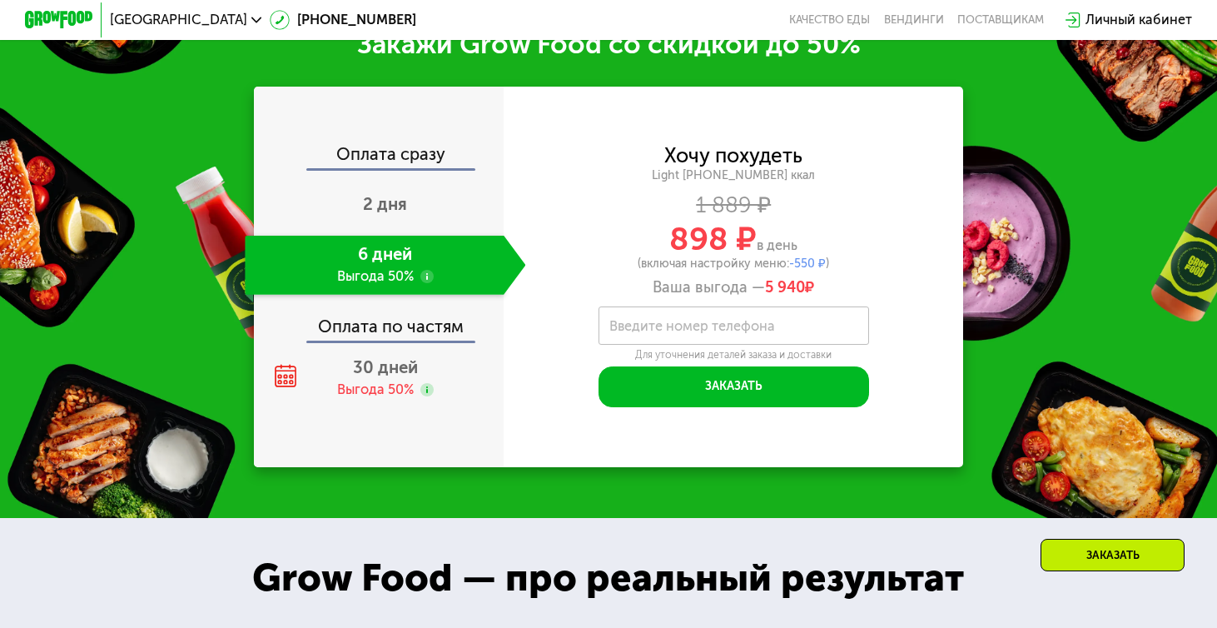
click at [969, 250] on div "Закажи Grow Food со скидкой до 50% Оплата сразу 2 дня 6 дней Выгода 50% Оплата …" at bounding box center [608, 247] width 1217 height 541
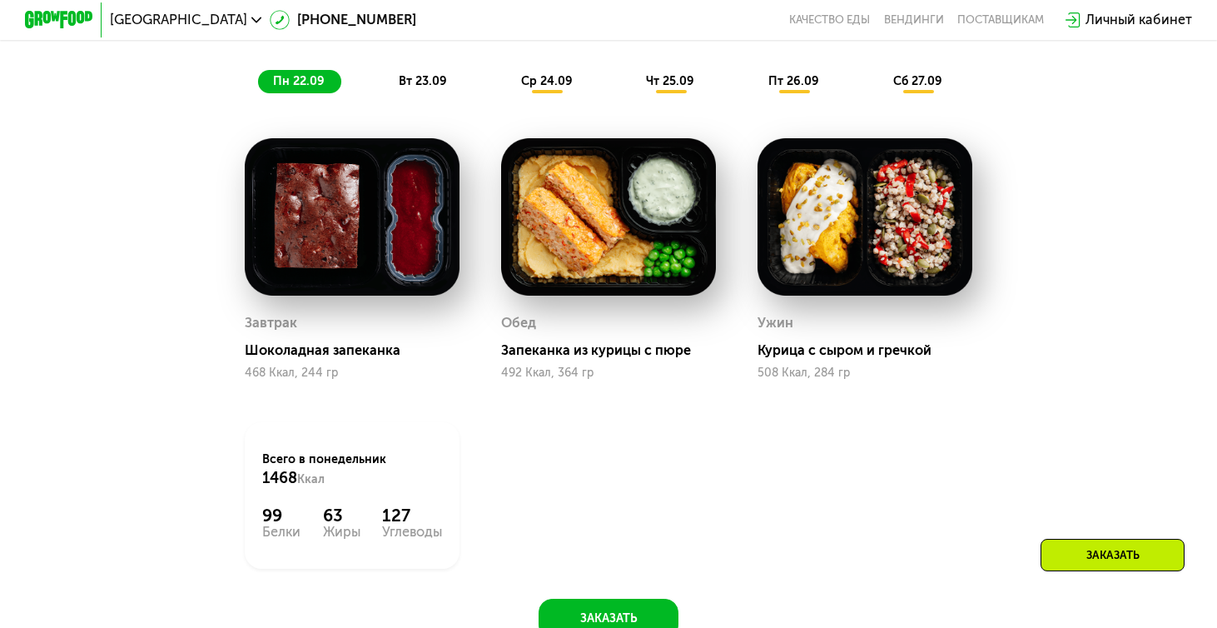
scroll to position [1362, 0]
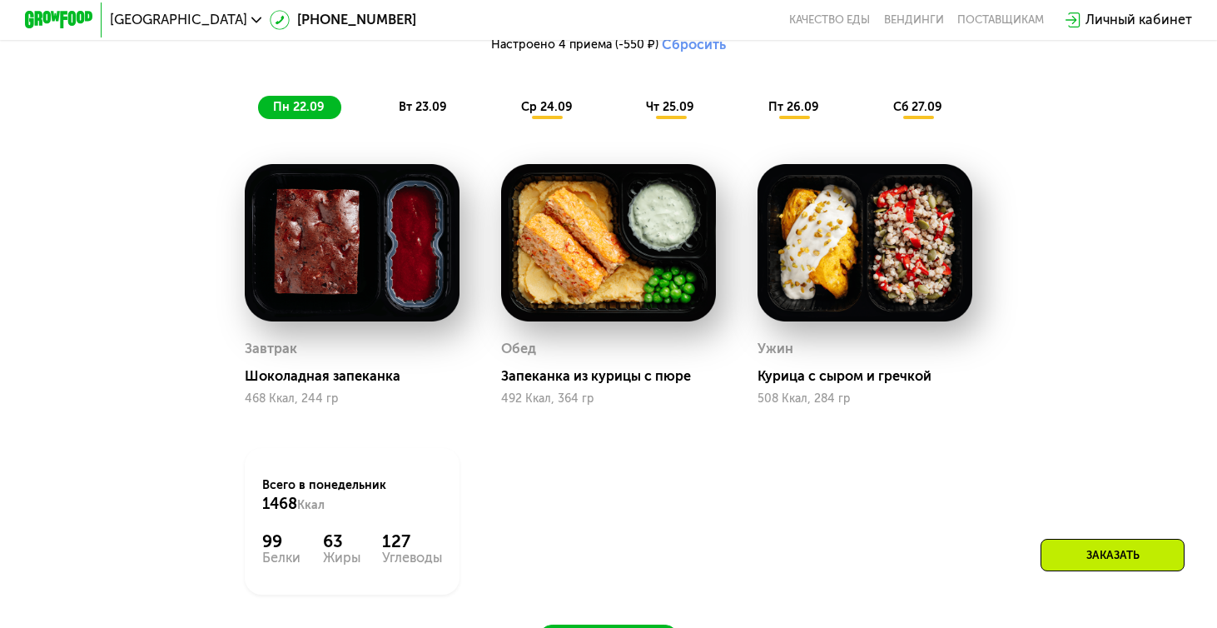
click at [437, 105] on span "вт 23.09" at bounding box center [423, 107] width 48 height 14
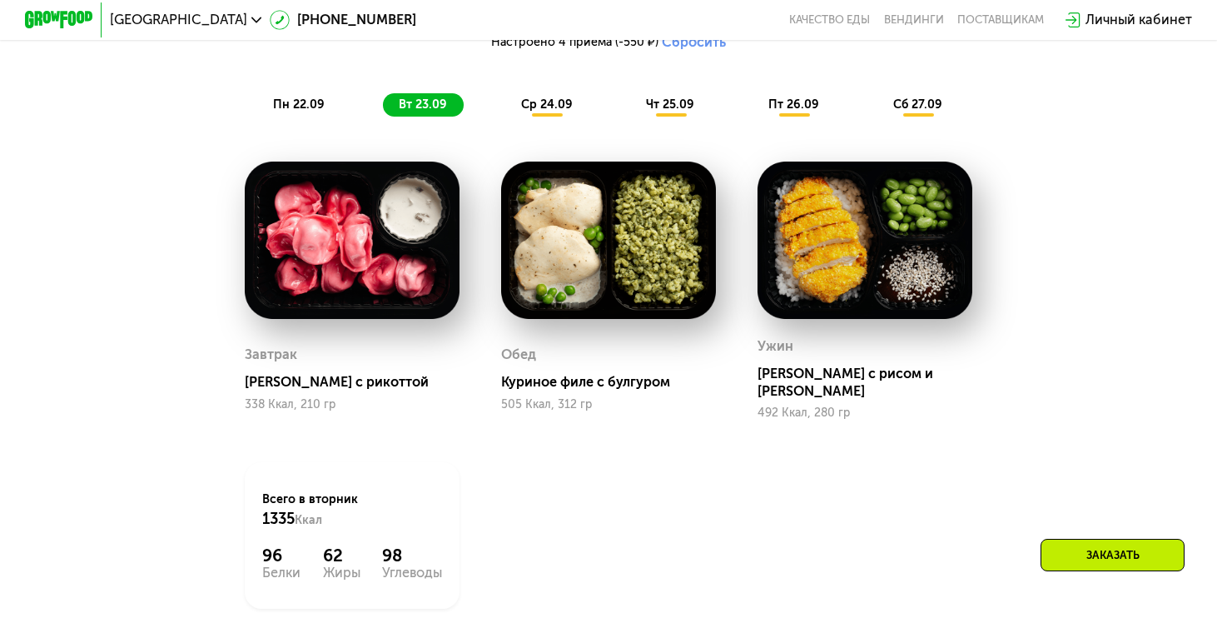
scroll to position [1352, 0]
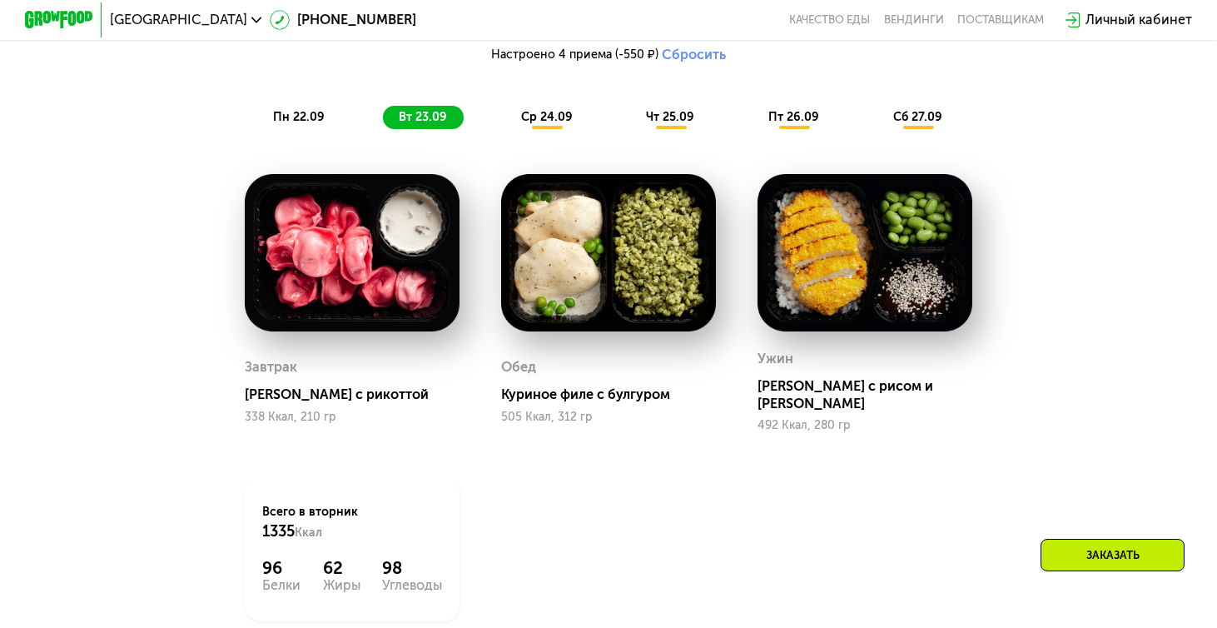
click at [553, 104] on div "Похудение и поддержание формы Доставка: [DATE] Настроить меню Настроено 4 прием…" at bounding box center [608, 35] width 1000 height 188
click at [553, 115] on span "ср 24.09" at bounding box center [547, 117] width 52 height 14
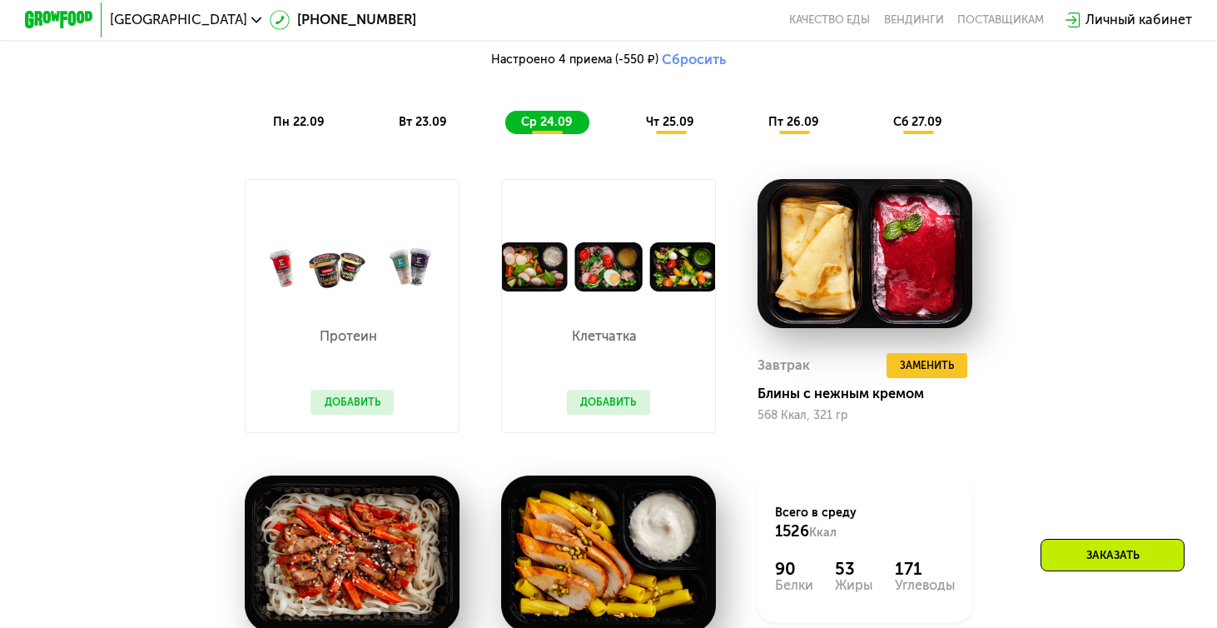
scroll to position [1326, 0]
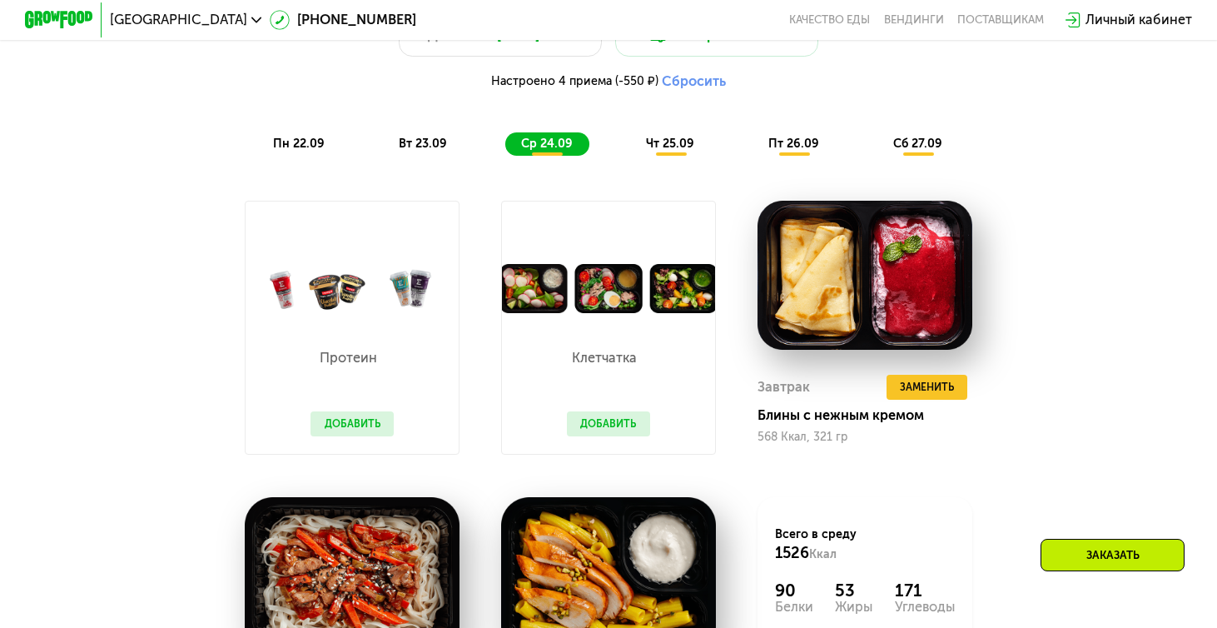
click at [666, 156] on div "Похудение и поддержание формы Доставка: [DATE] Настроить меню Настроено 4 прием…" at bounding box center [608, 62] width 1021 height 209
click at [666, 149] on span "чт 25.09" at bounding box center [670, 143] width 48 height 14
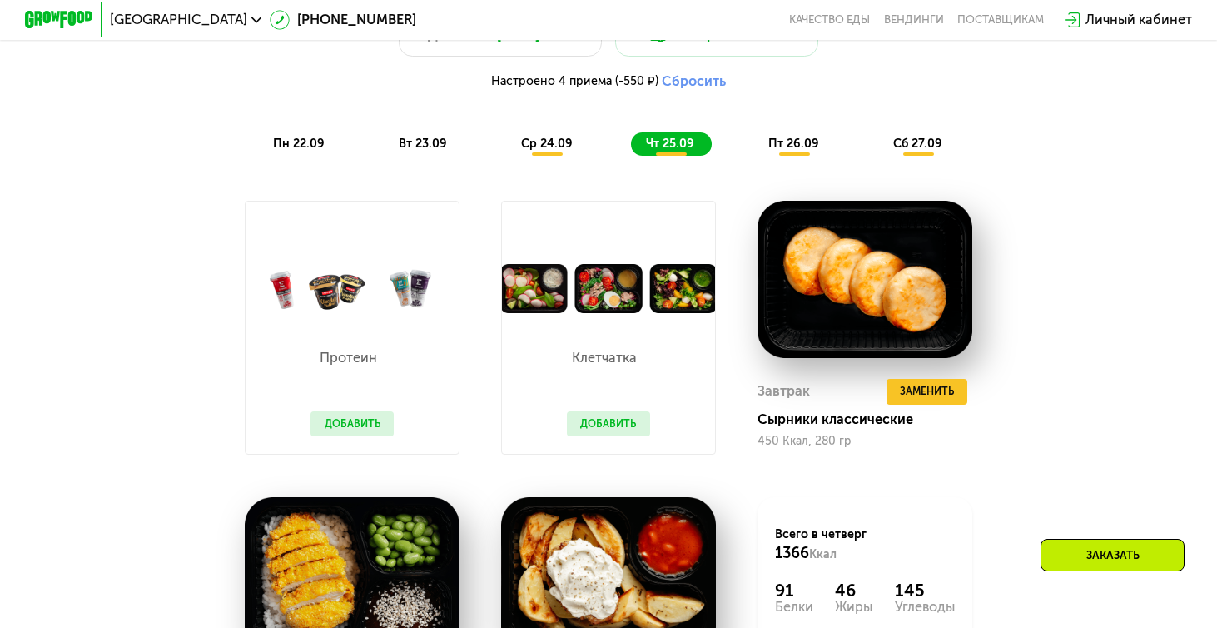
click at [796, 141] on span "пт 26.09" at bounding box center [793, 143] width 51 height 14
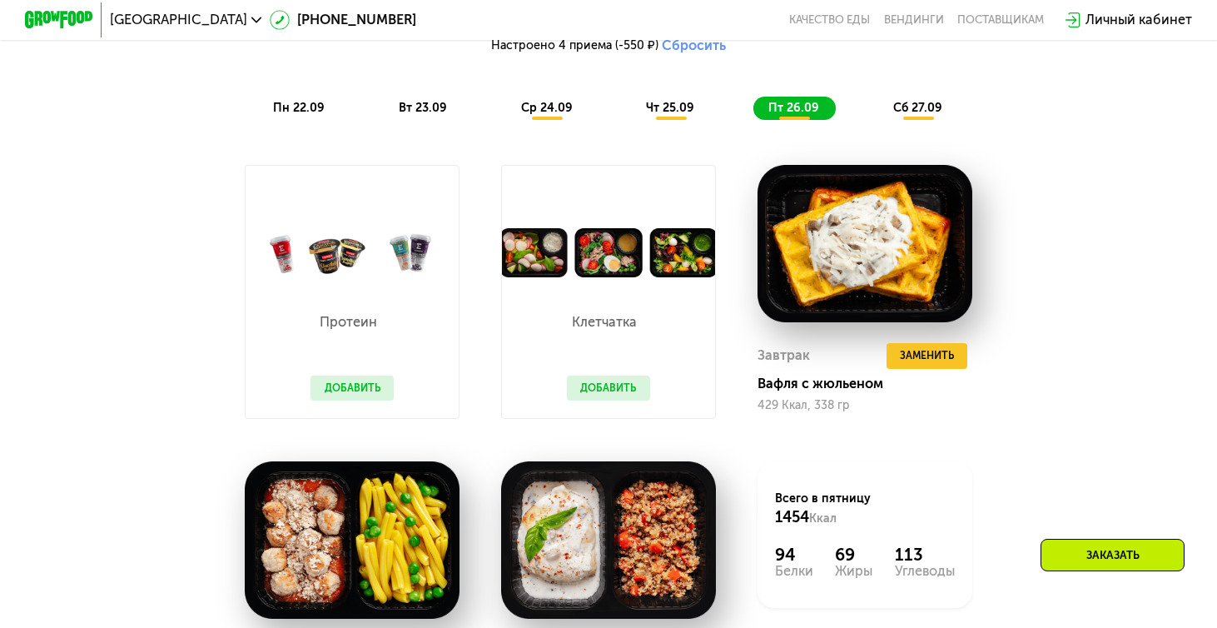
scroll to position [1357, 0]
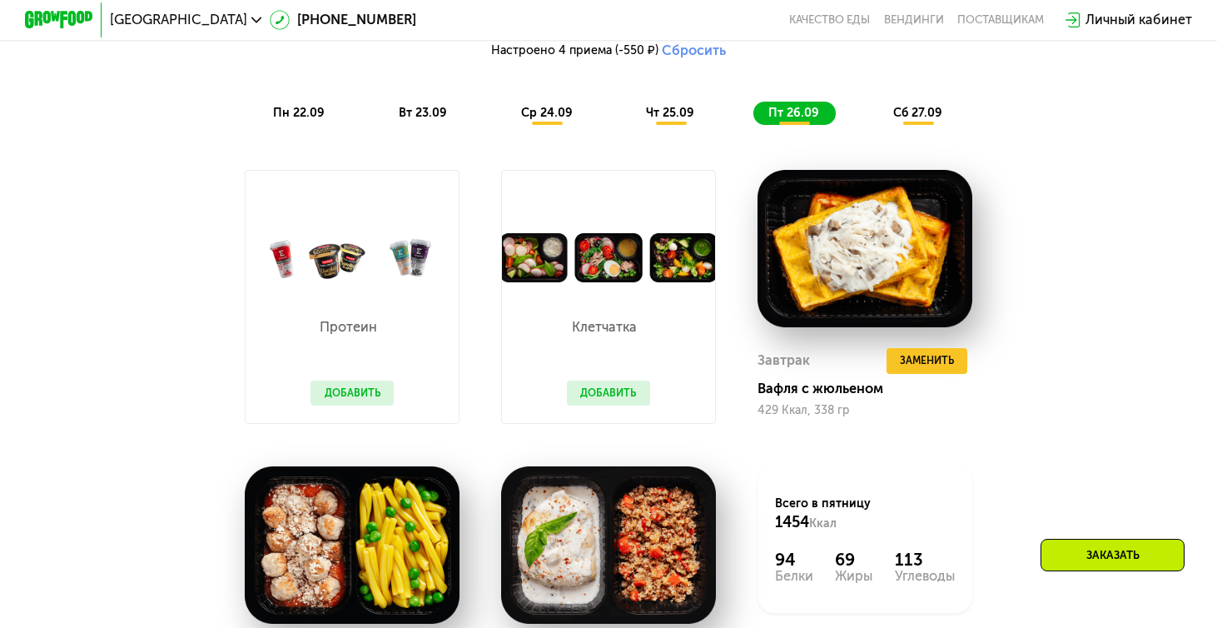
click at [907, 116] on span "сб 27.09" at bounding box center [917, 113] width 49 height 14
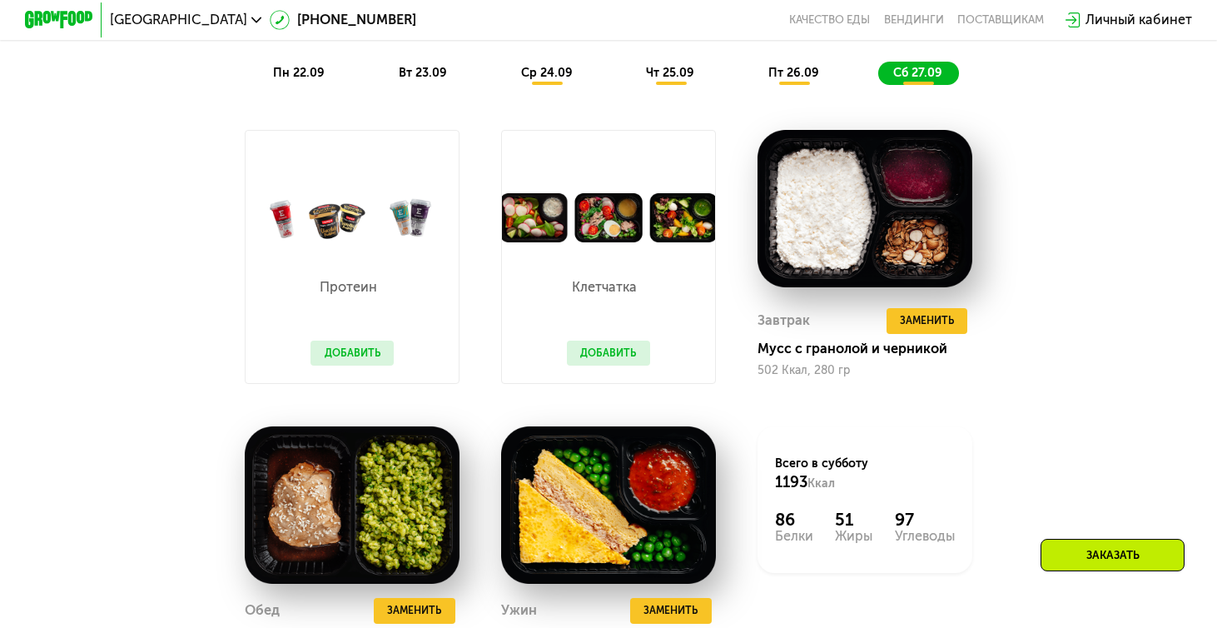
scroll to position [1393, 0]
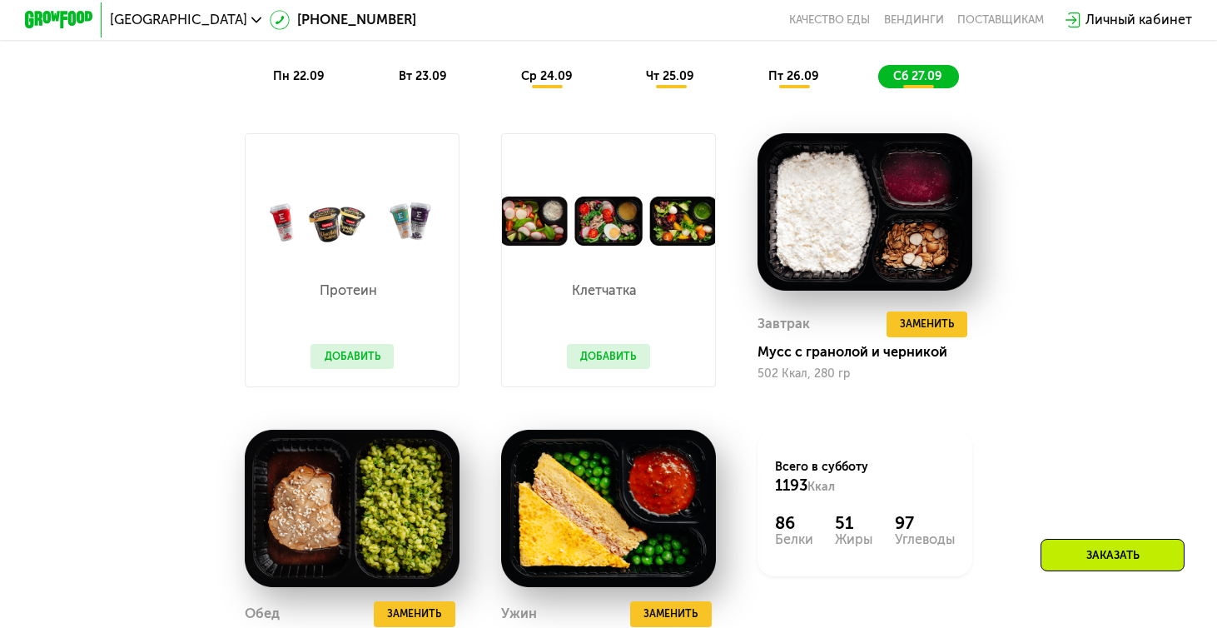
click at [788, 73] on span "пт 26.09" at bounding box center [793, 76] width 51 height 14
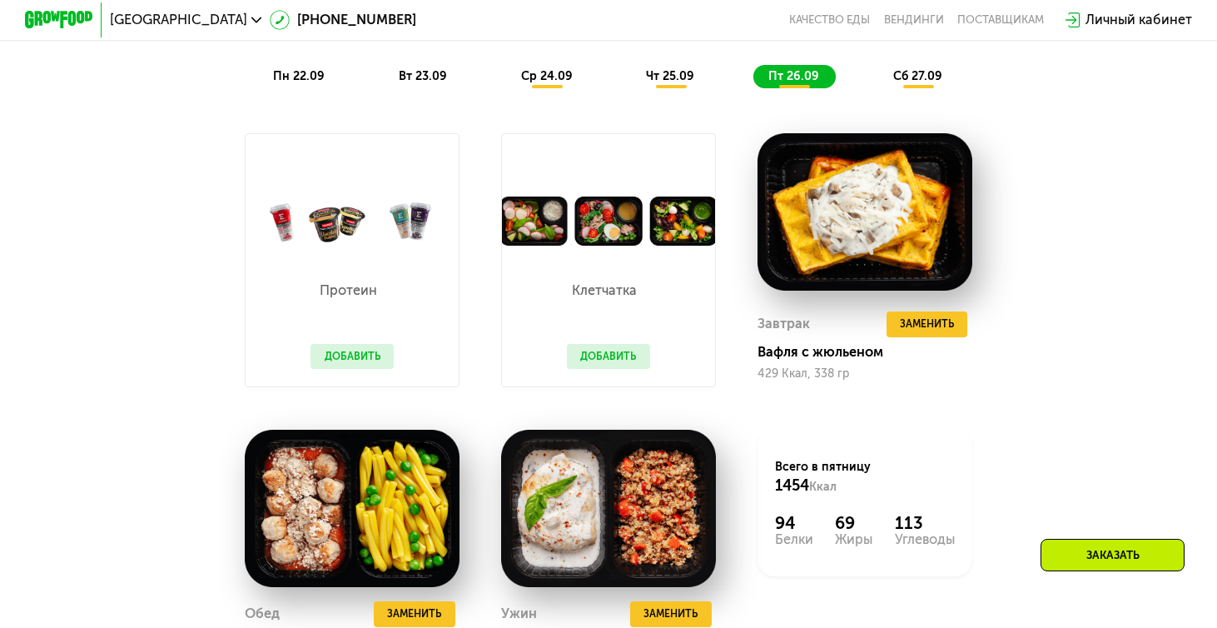
click at [901, 71] on span "сб 27.09" at bounding box center [917, 76] width 49 height 14
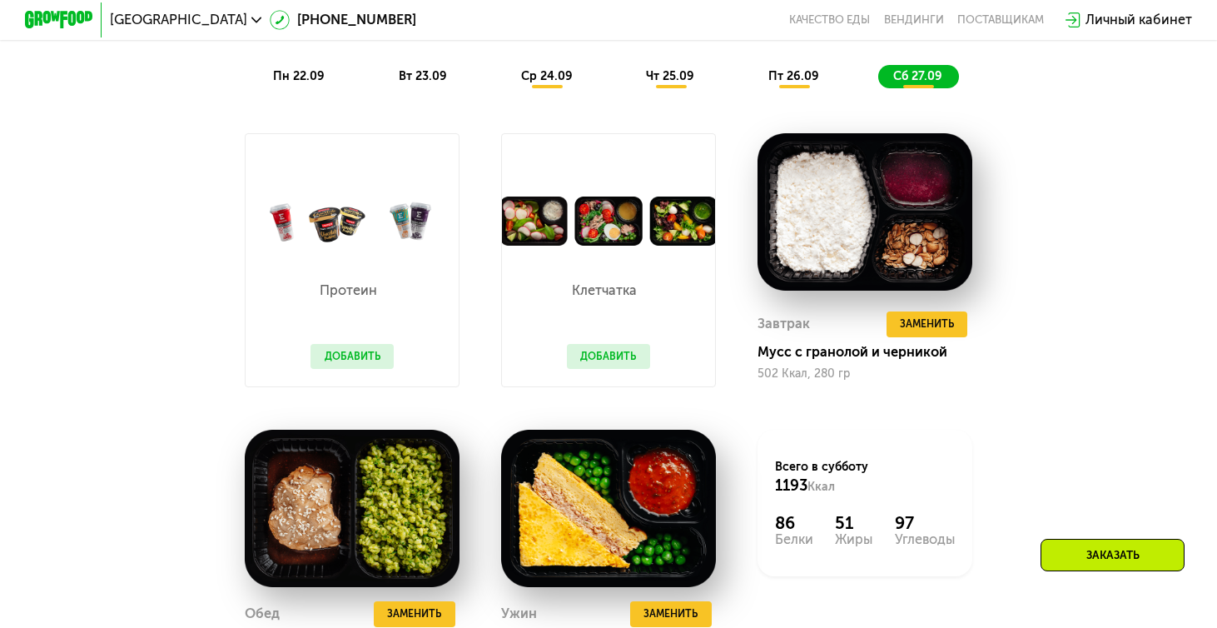
click at [554, 82] on span "ср 24.09" at bounding box center [547, 76] width 52 height 14
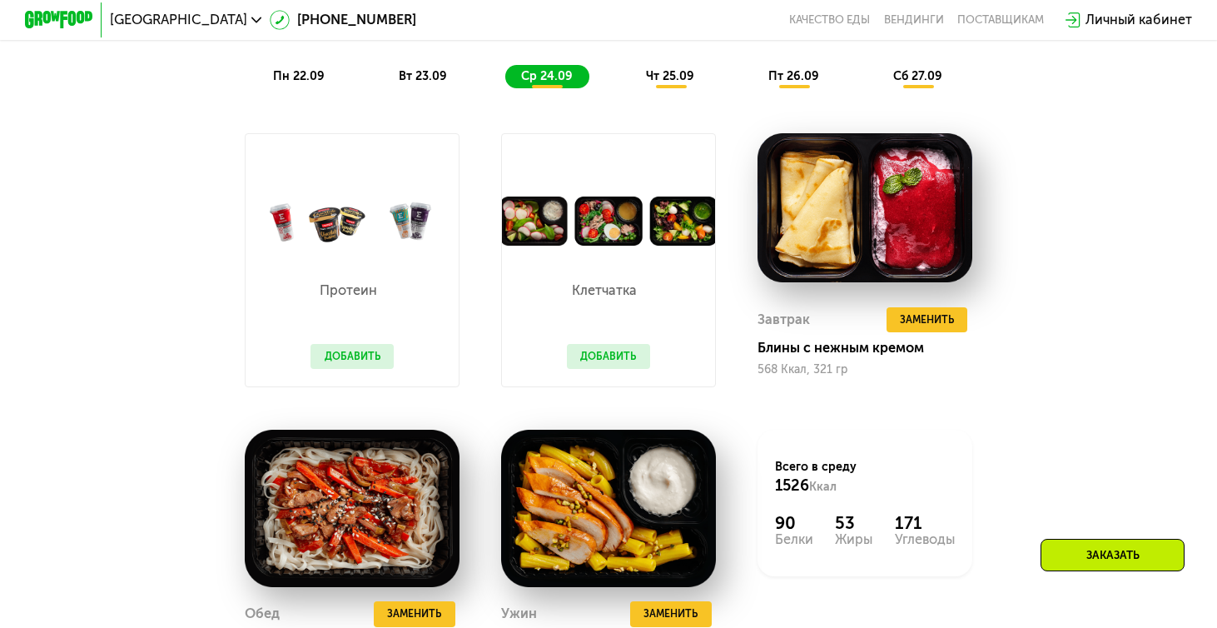
click at [659, 72] on span "чт 25.09" at bounding box center [670, 76] width 48 height 14
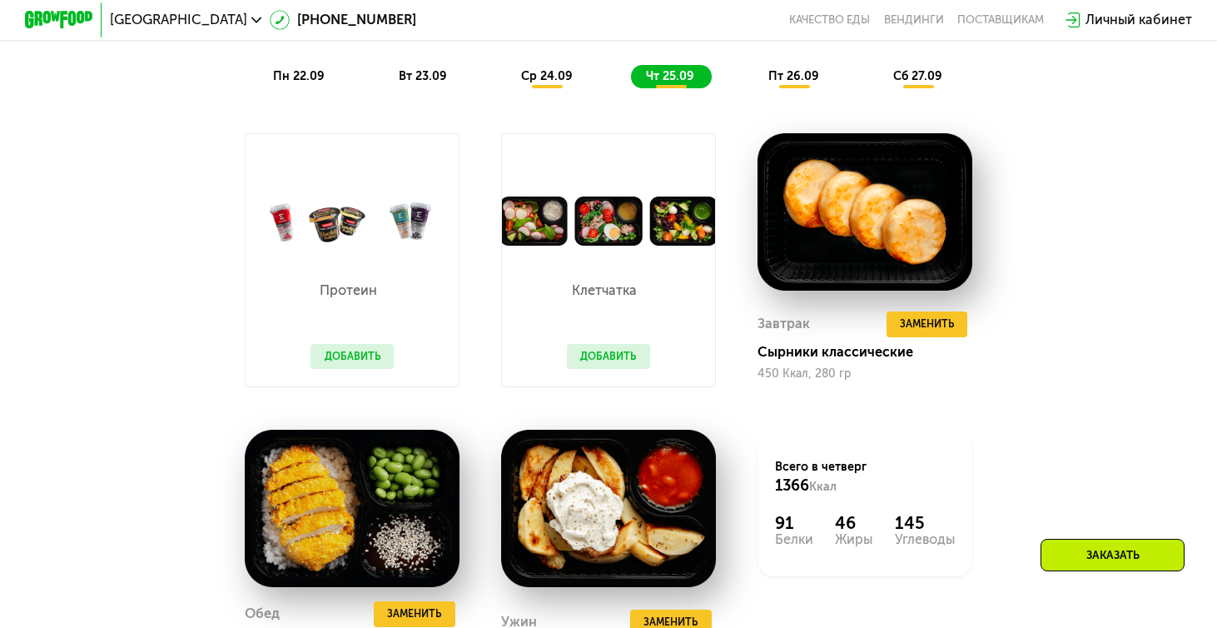
click at [437, 82] on span "вт 23.09" at bounding box center [423, 76] width 48 height 14
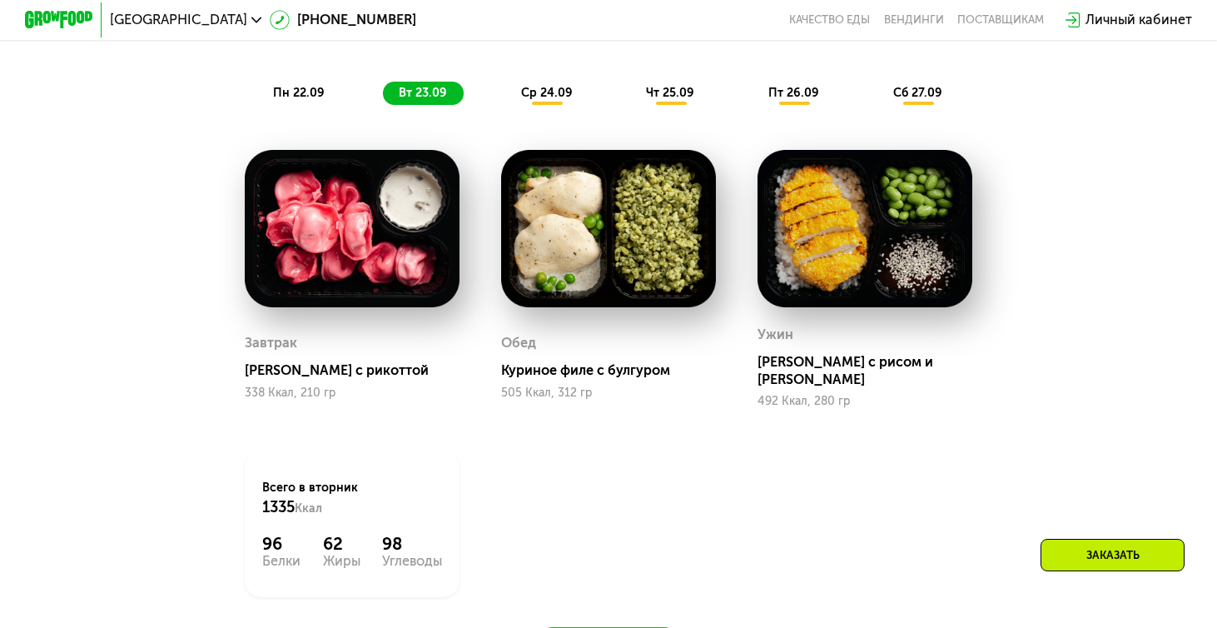
scroll to position [1374, 0]
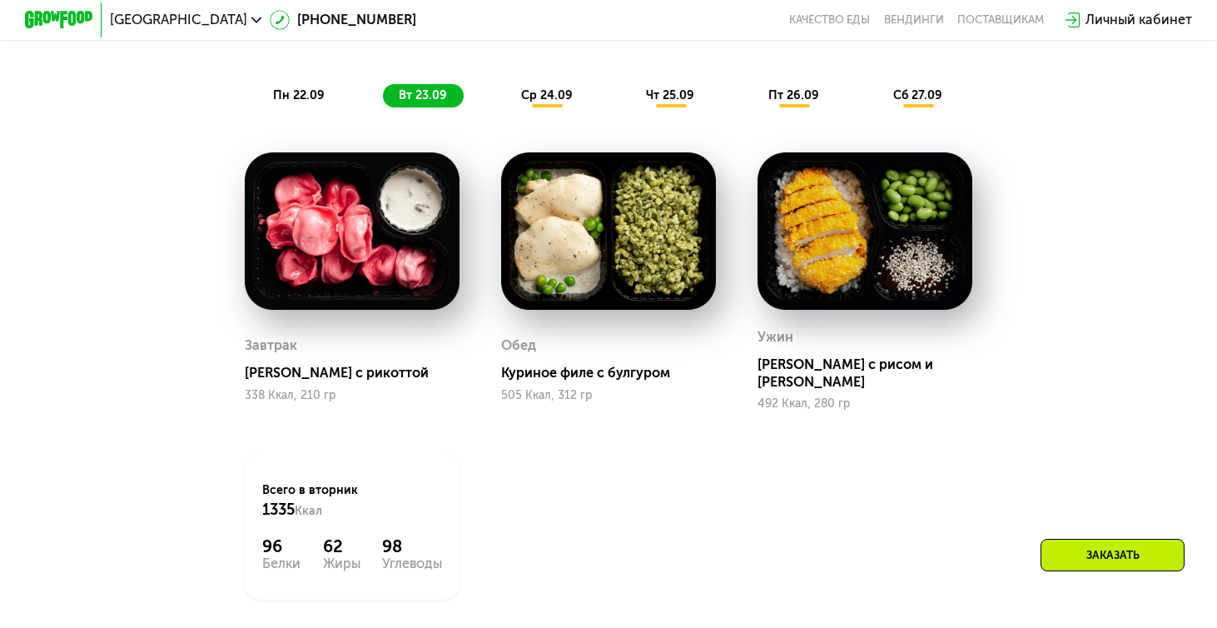
click at [314, 97] on span "пн 22.09" at bounding box center [299, 95] width 52 height 14
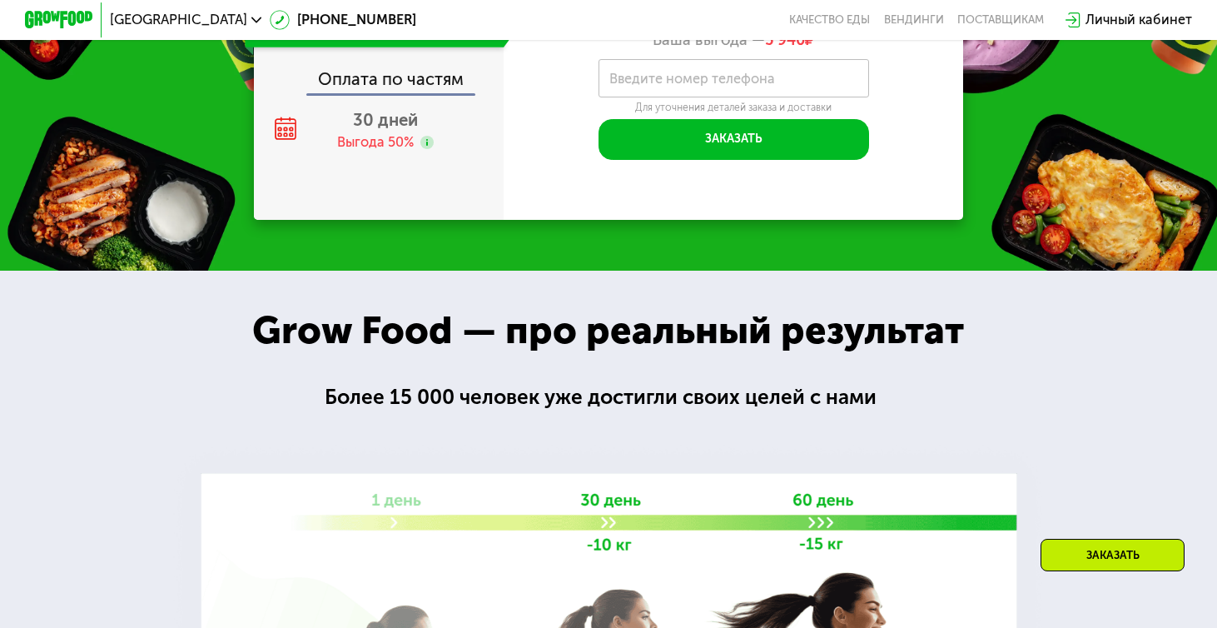
scroll to position [2340, 0]
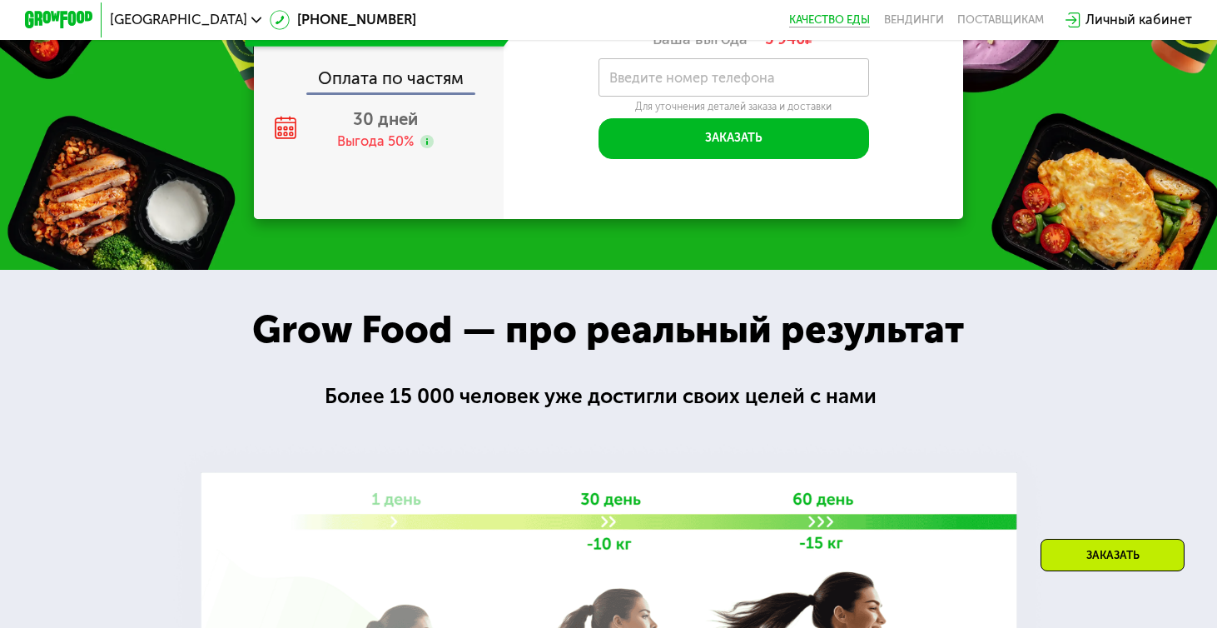
click at [831, 22] on link "Качество еды" at bounding box center [829, 19] width 81 height 13
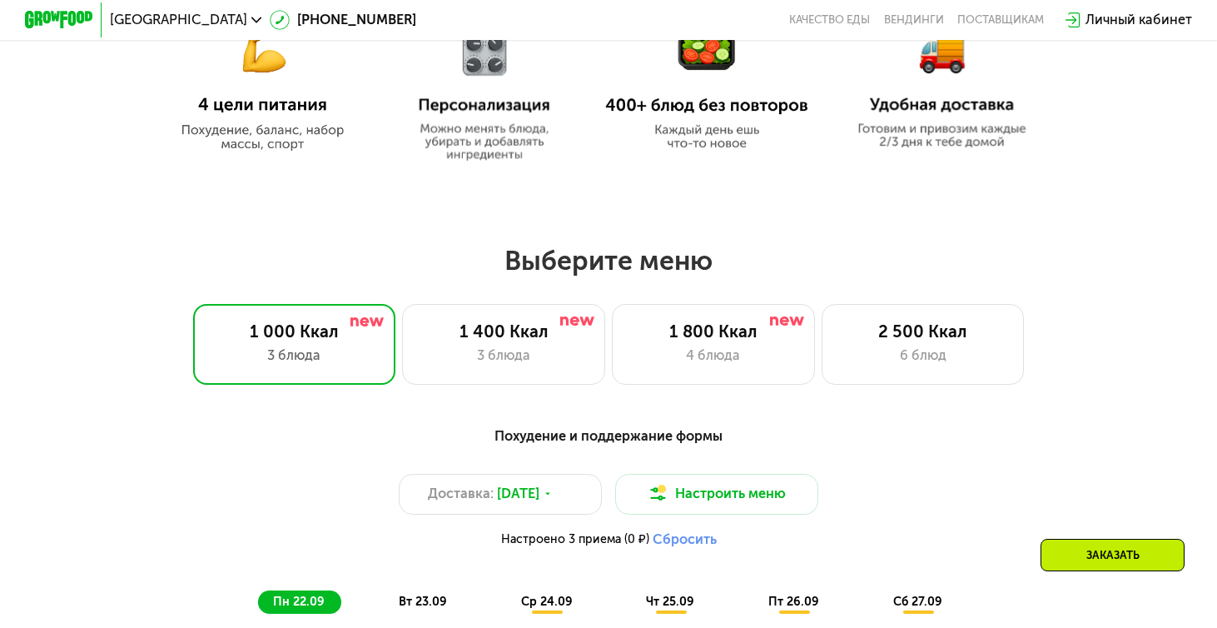
scroll to position [958, 0]
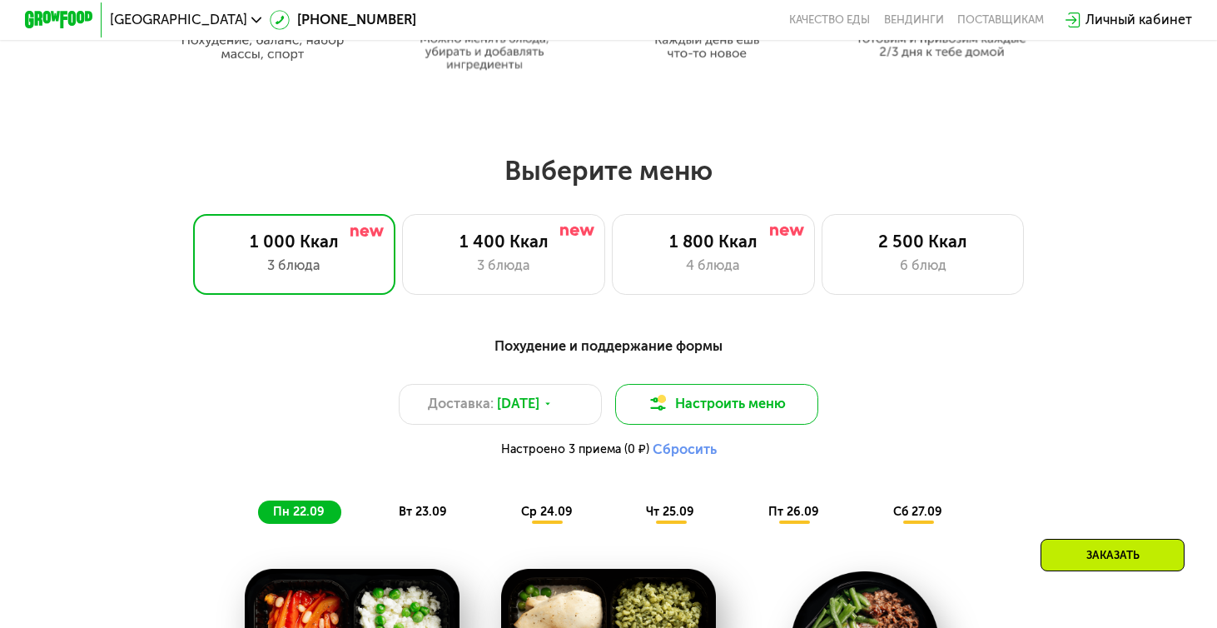
click at [729, 404] on button "Настроить меню" at bounding box center [716, 404] width 203 height 41
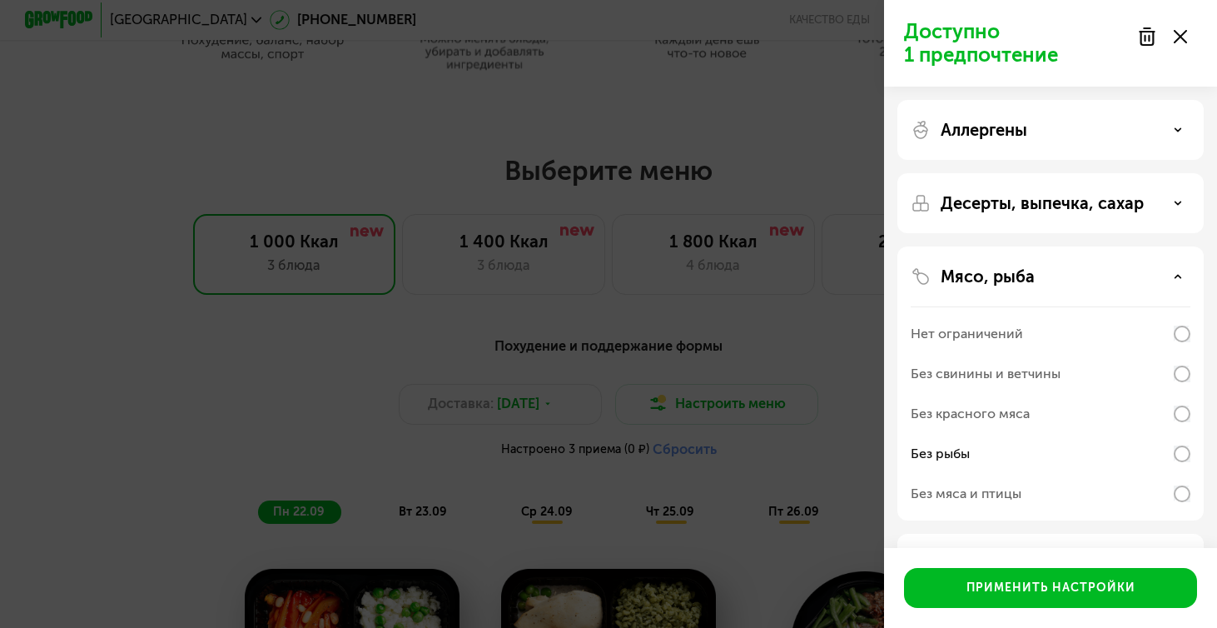
click at [1144, 34] on use at bounding box center [1146, 36] width 14 height 17
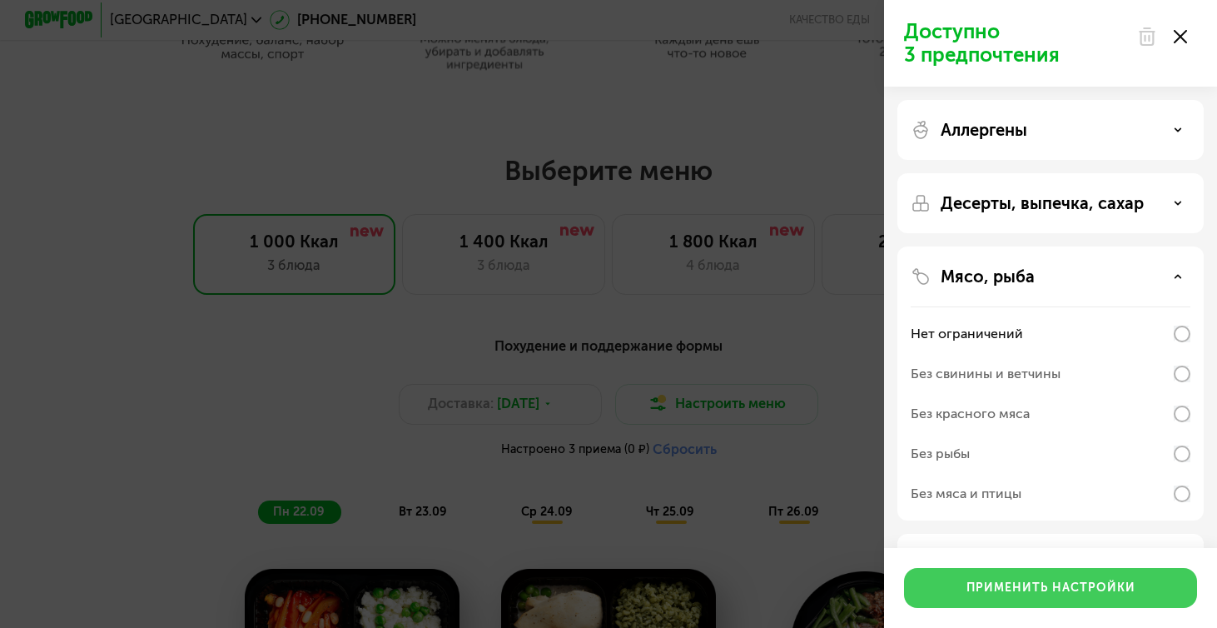
click at [1077, 585] on div "Применить настройки" at bounding box center [1050, 587] width 169 height 17
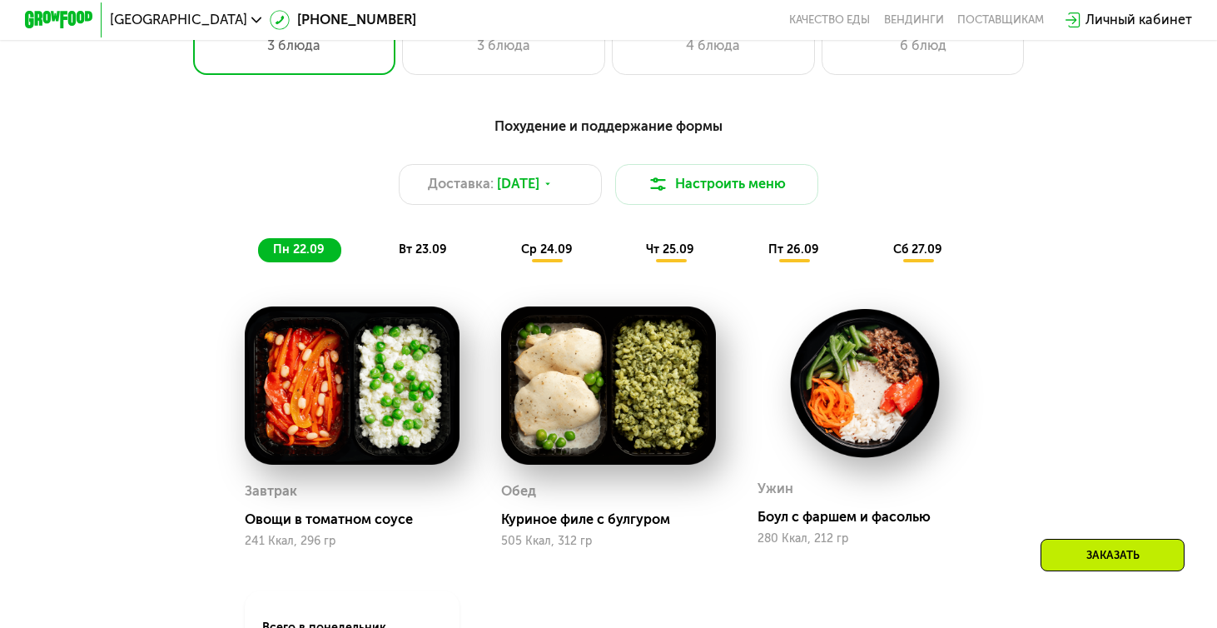
scroll to position [1183, 0]
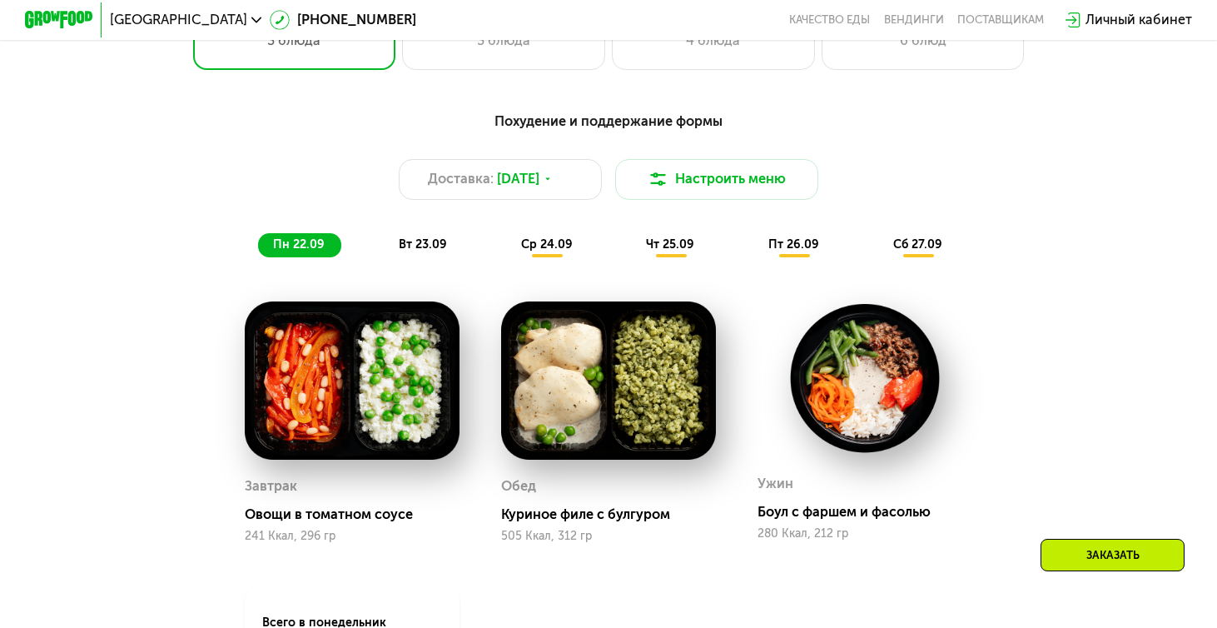
click at [528, 238] on span "ср 24.09" at bounding box center [547, 244] width 52 height 14
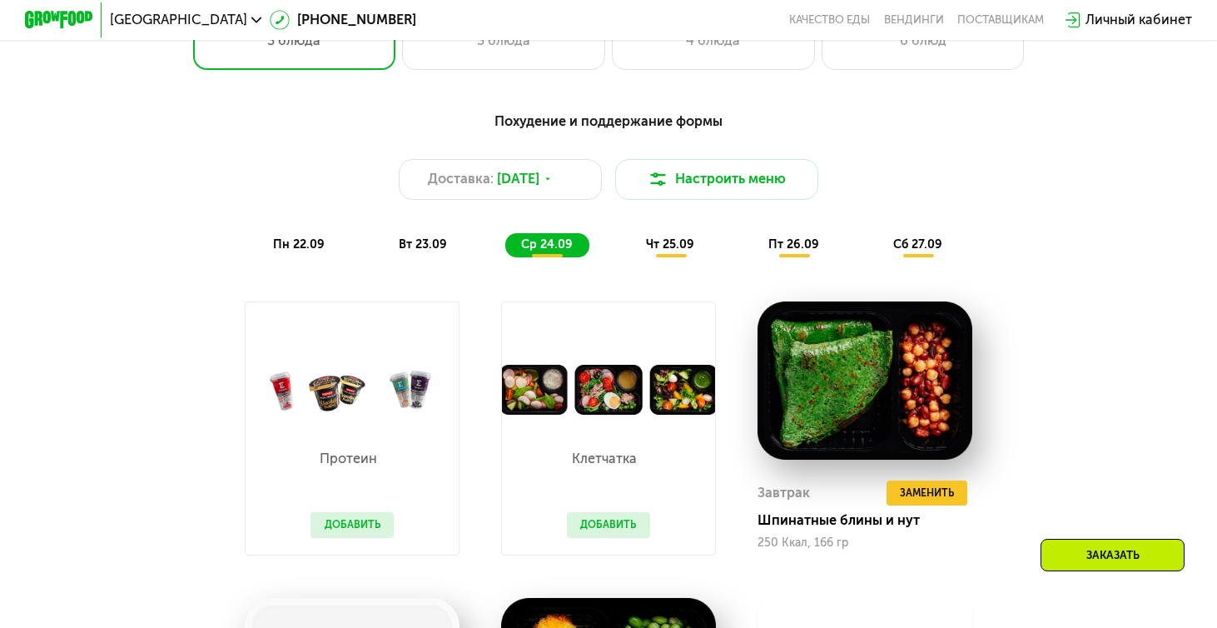
click at [323, 246] on div "пн 22.09" at bounding box center [300, 244] width 84 height 23
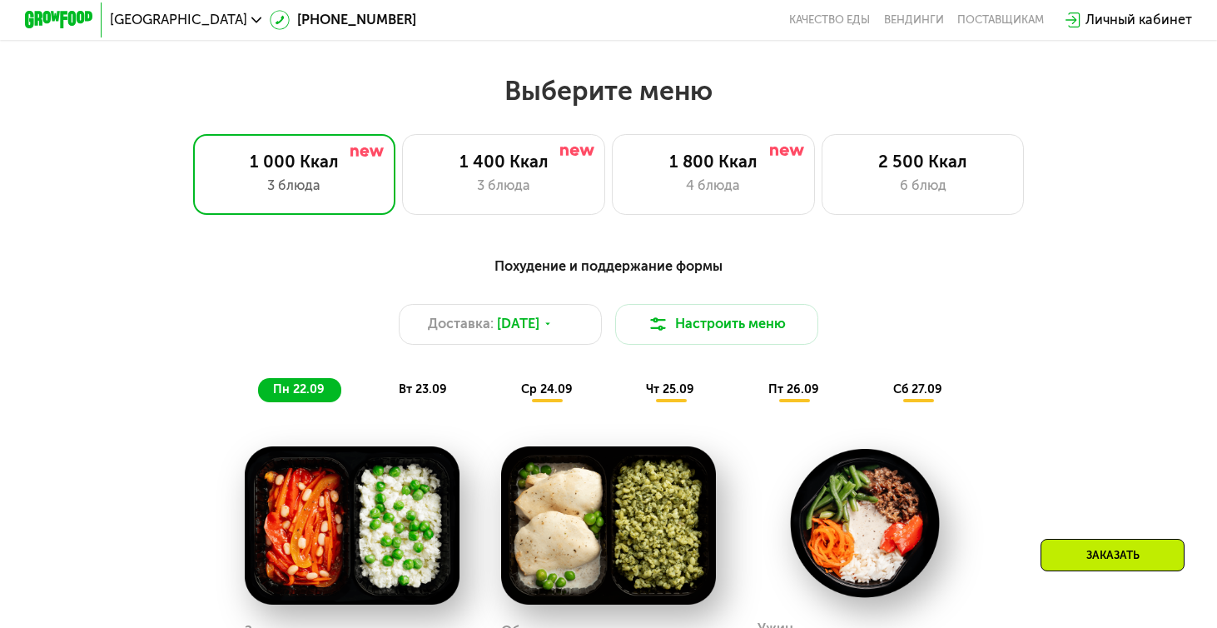
scroll to position [1037, 0]
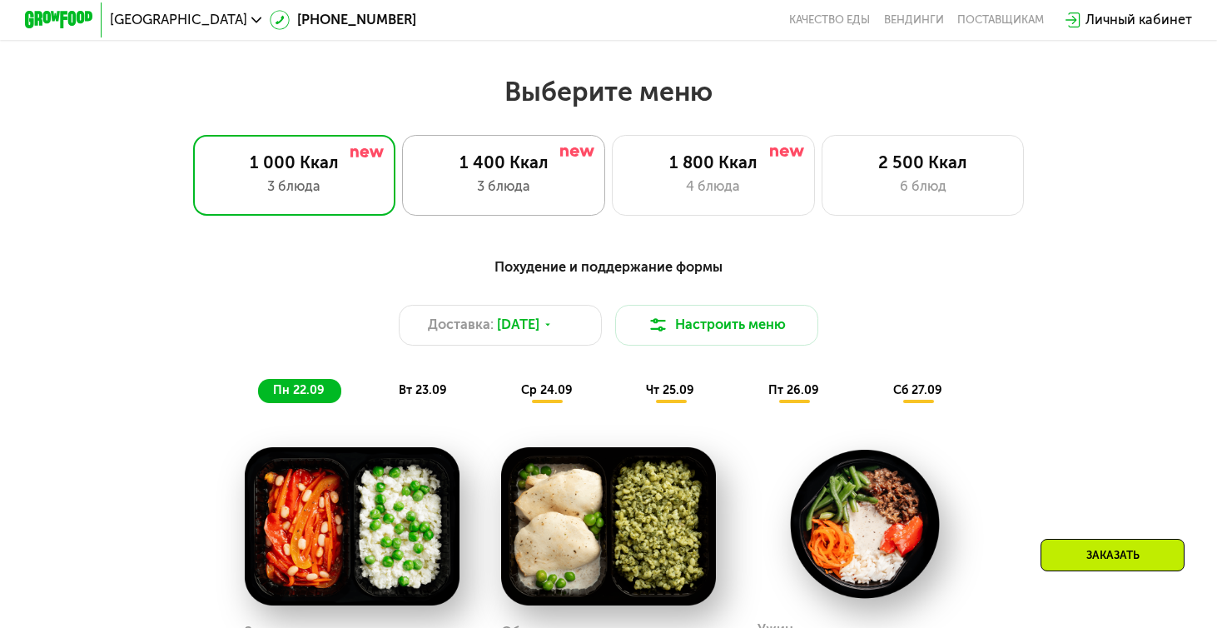
click at [532, 182] on div "3 блюда" at bounding box center [503, 186] width 167 height 20
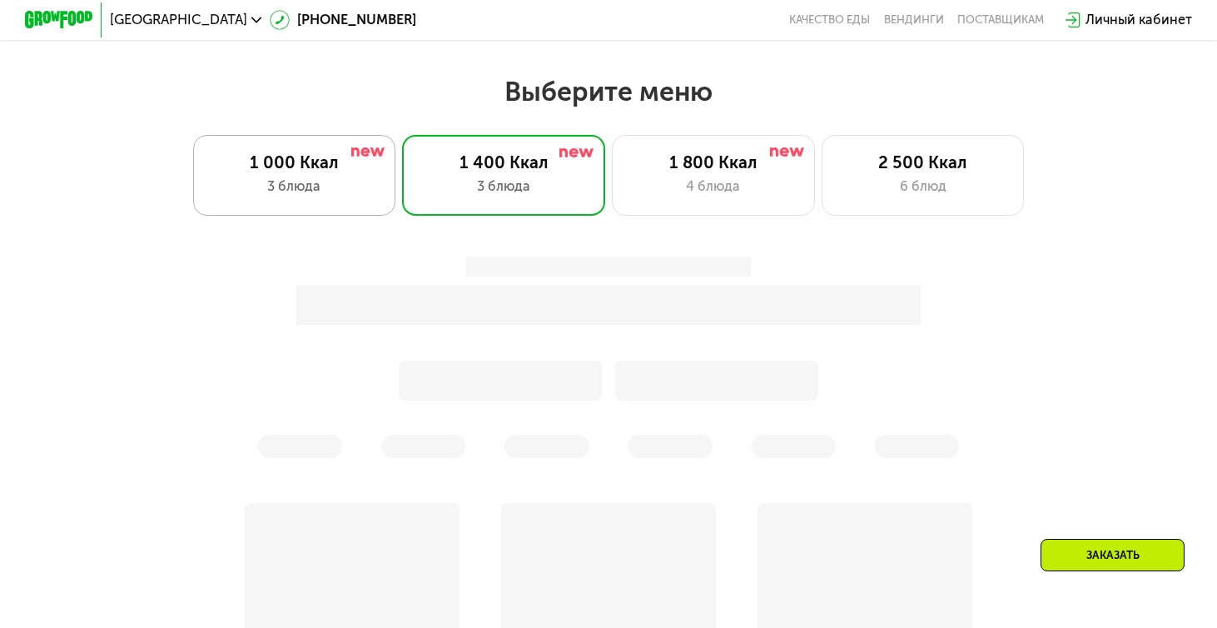
click at [358, 185] on div "3 блюда" at bounding box center [294, 186] width 167 height 20
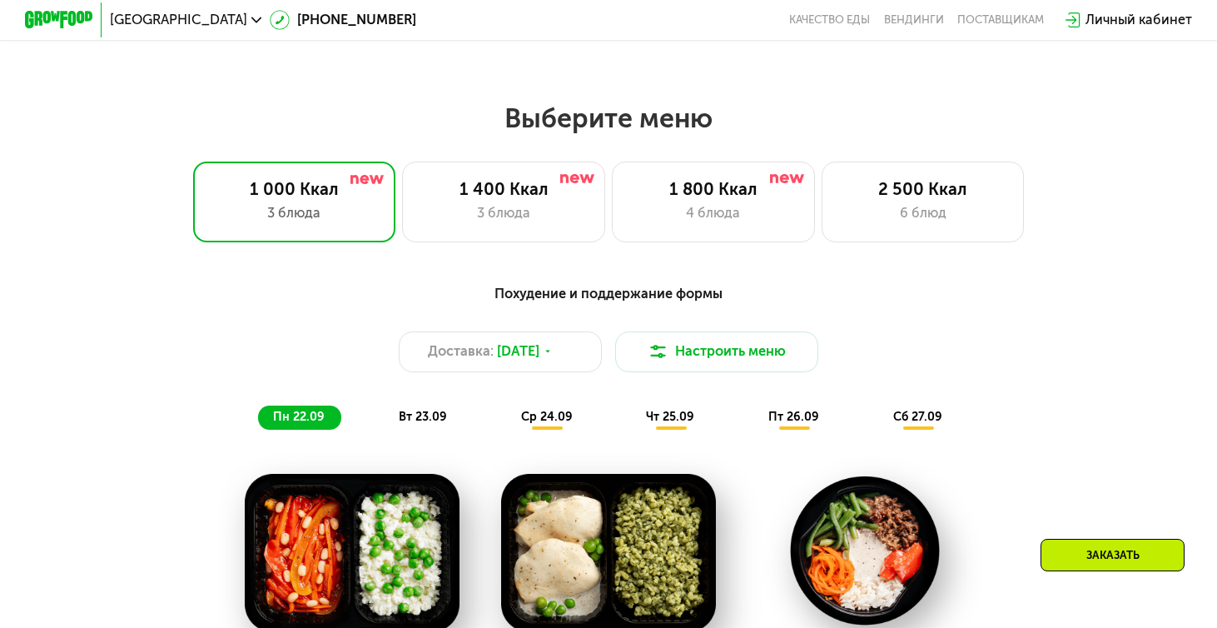
scroll to position [978, 0]
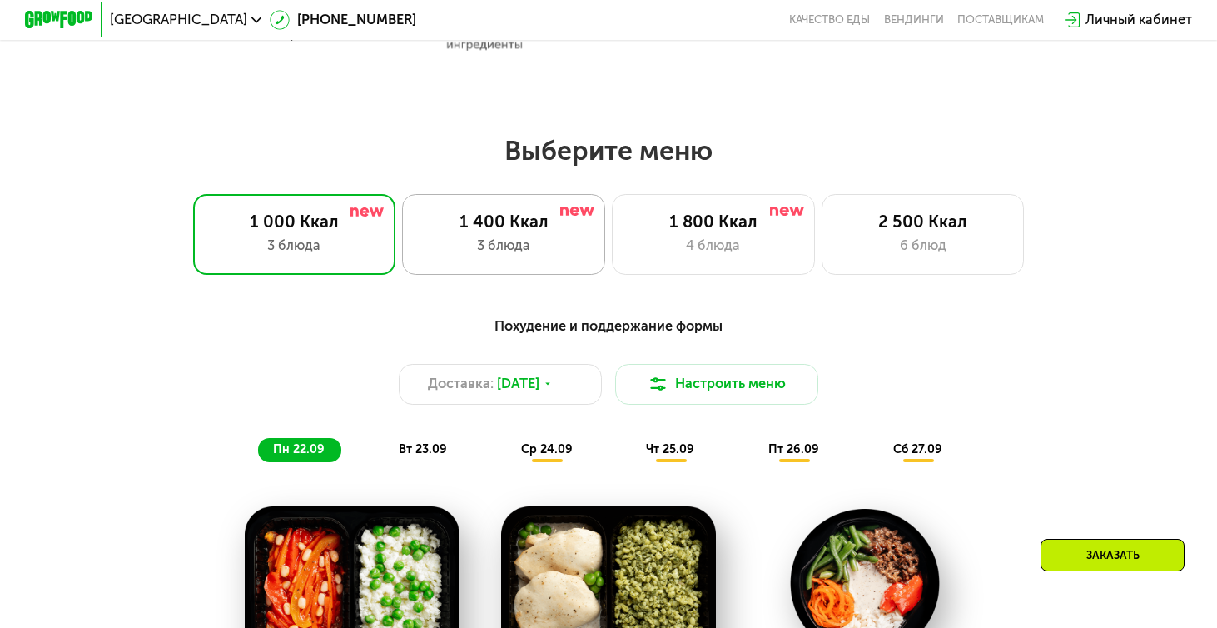
click at [519, 226] on div "1 400 Ккал" at bounding box center [503, 221] width 167 height 20
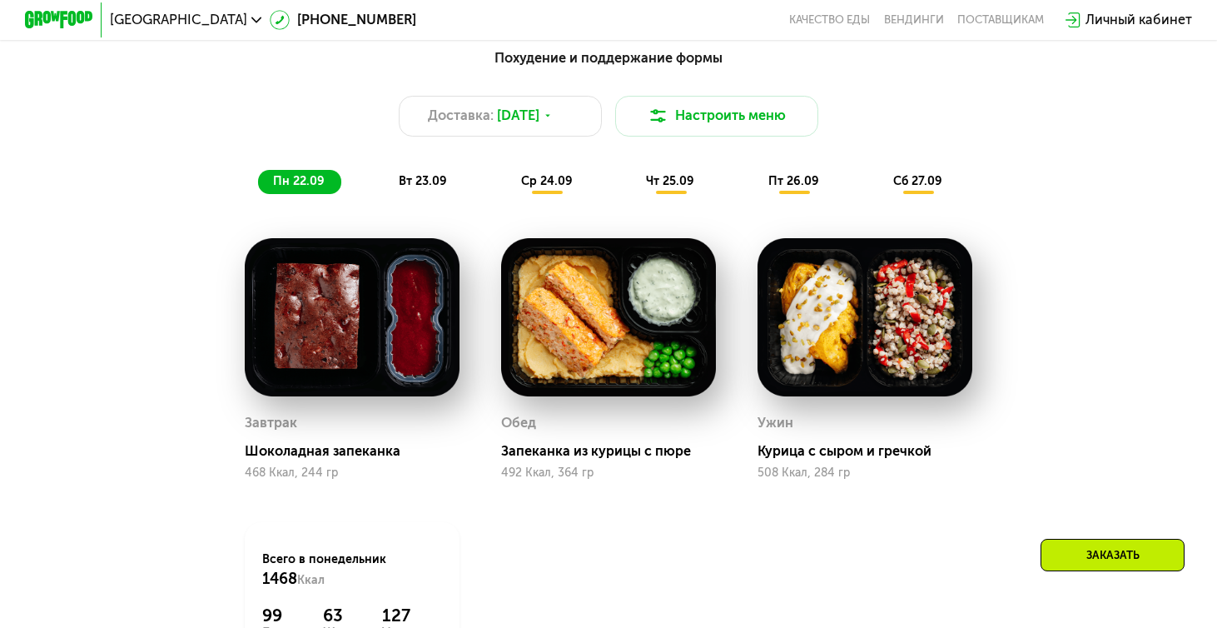
scroll to position [1253, 0]
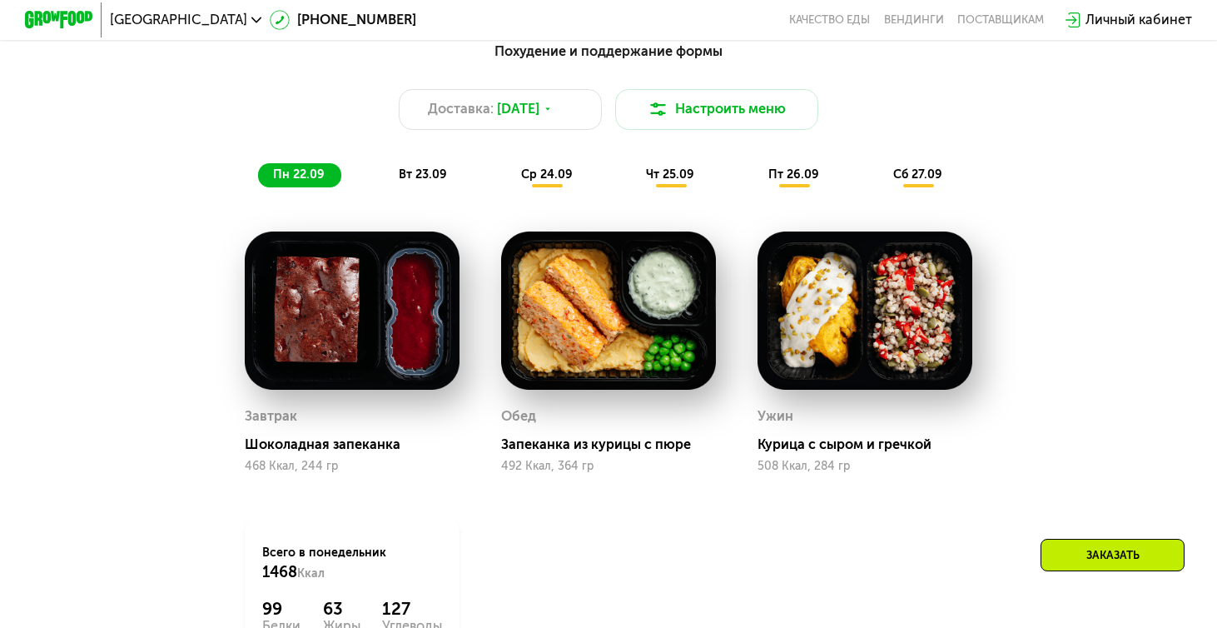
click at [561, 178] on span "ср 24.09" at bounding box center [547, 174] width 52 height 14
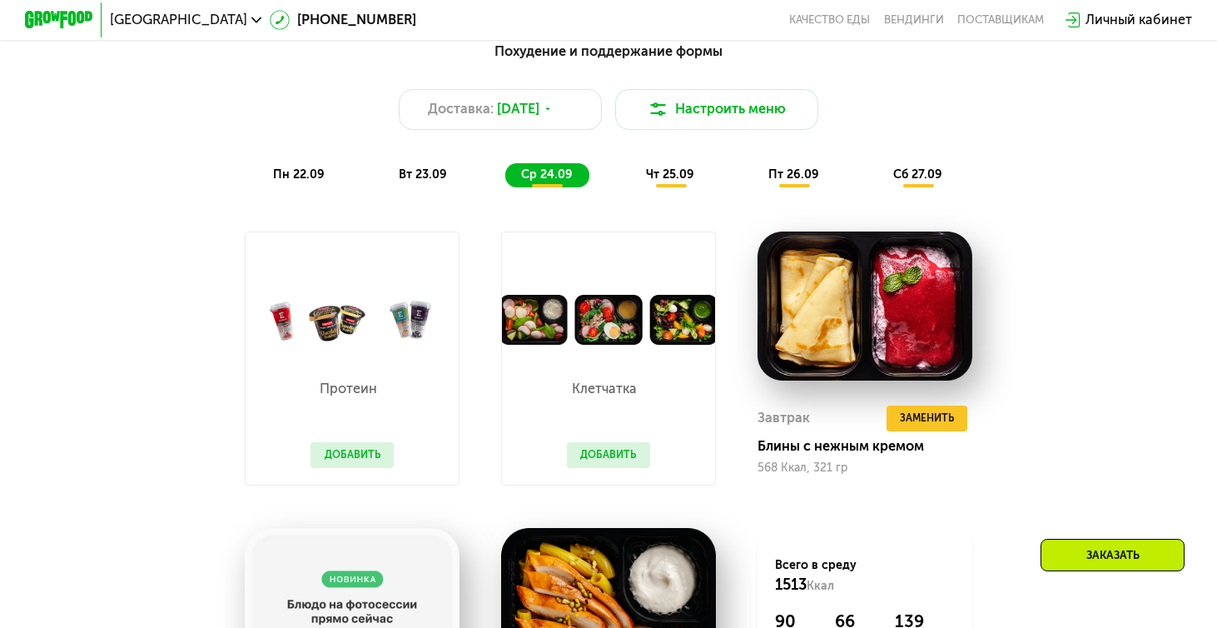
click at [325, 173] on div "пн 22.09" at bounding box center [300, 174] width 84 height 23
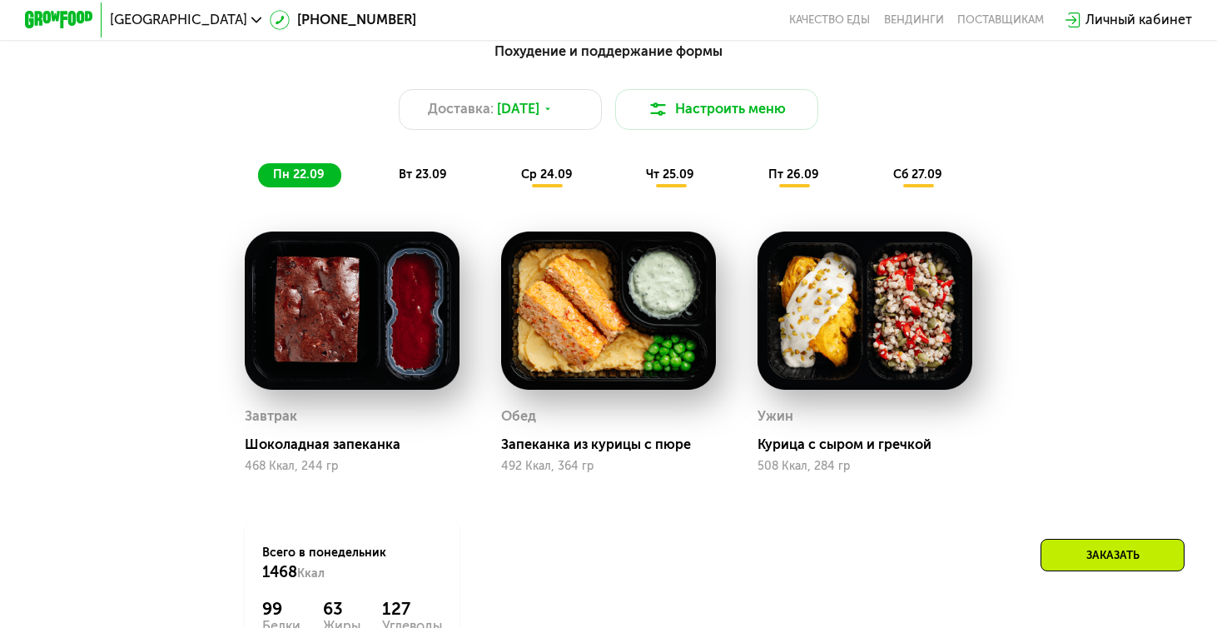
click at [536, 186] on div "ср 24.09" at bounding box center [547, 174] width 84 height 23
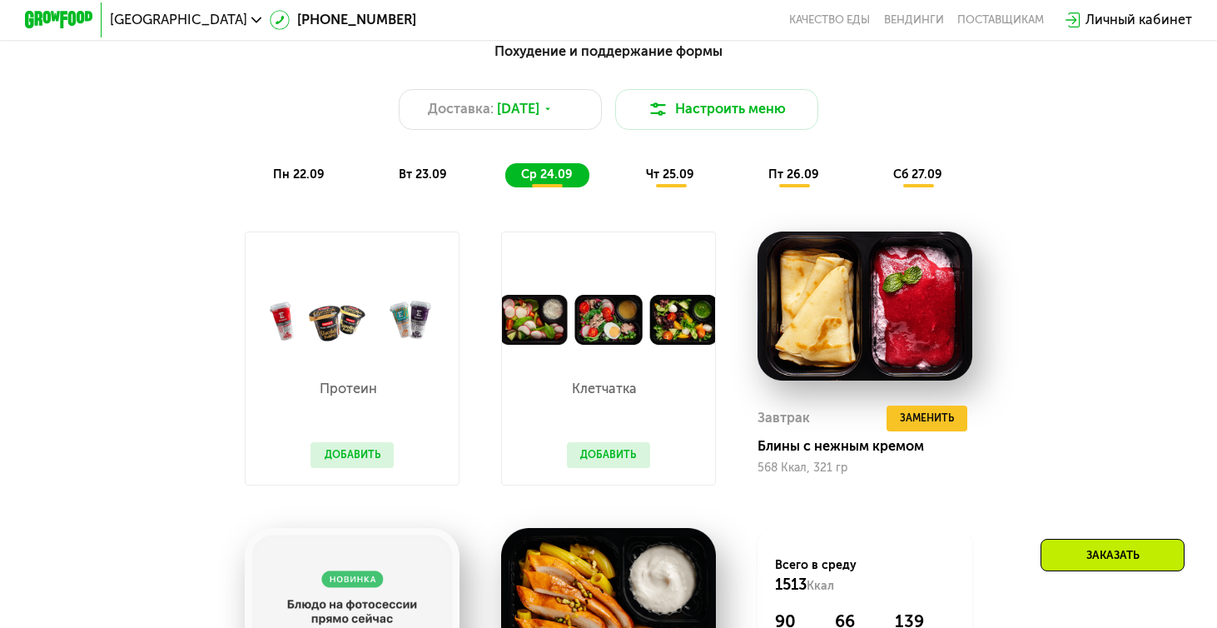
click at [315, 182] on div "пн 22.09" at bounding box center [300, 174] width 84 height 23
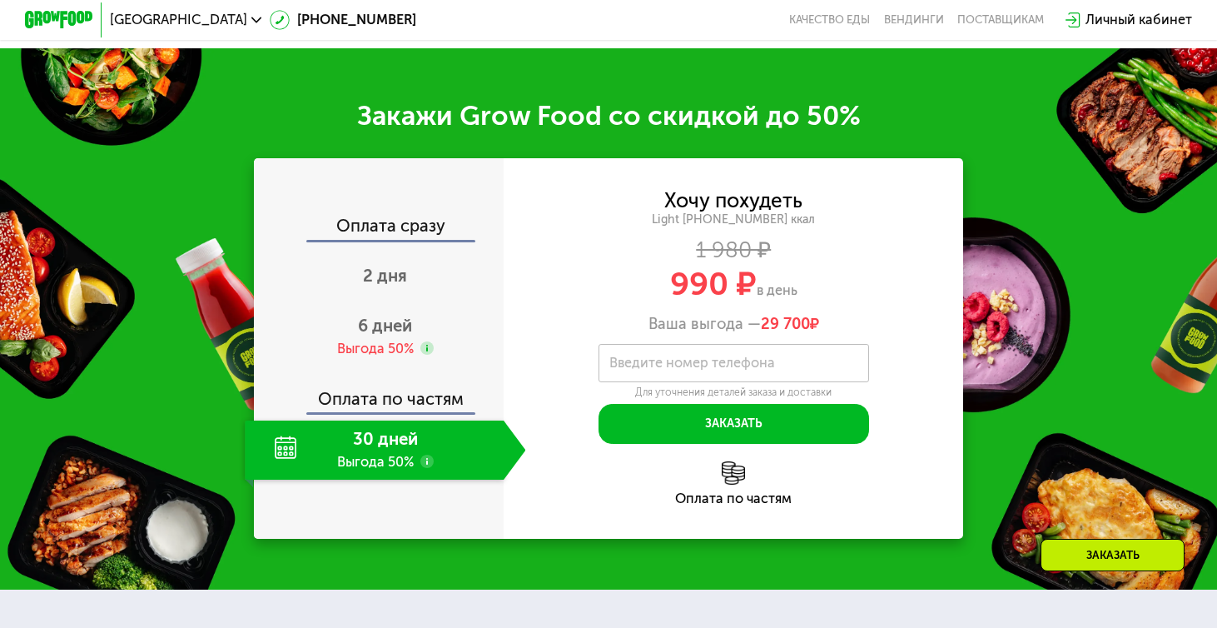
scroll to position [2000, 0]
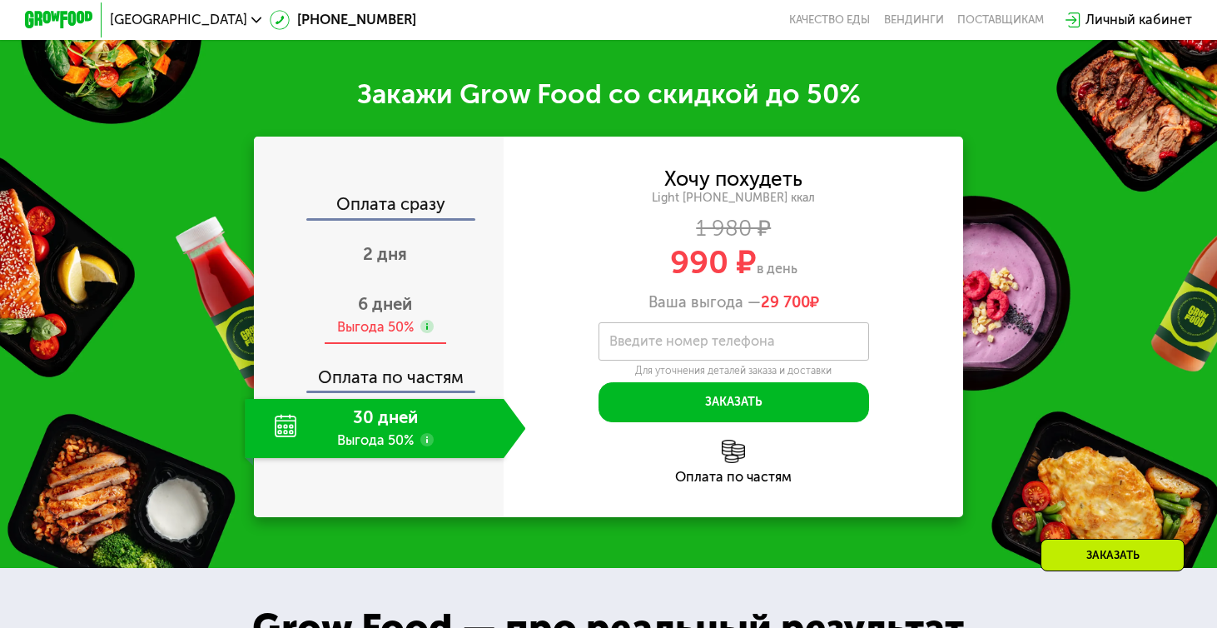
click at [417, 315] on div "6 дней Выгода 50%" at bounding box center [385, 314] width 280 height 59
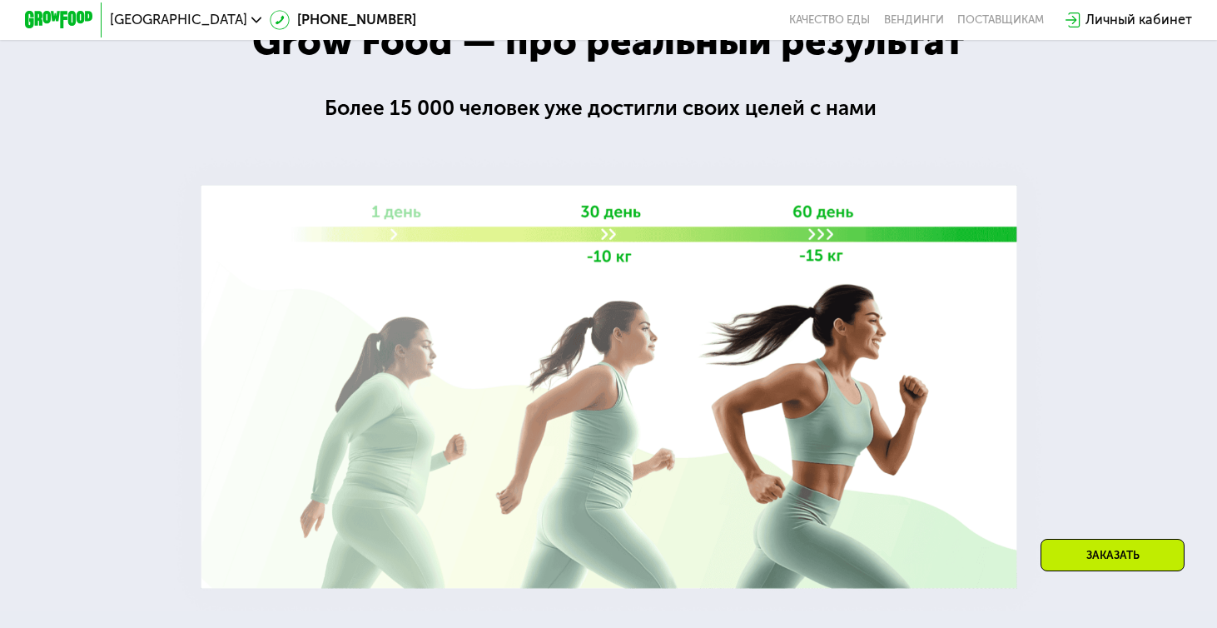
scroll to position [2598, 0]
